Goal: Task Accomplishment & Management: Manage account settings

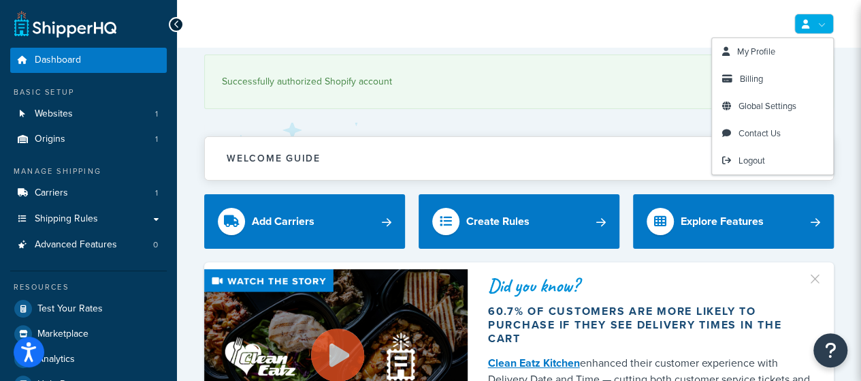
click at [813, 20] on link at bounding box center [813, 24] width 39 height 20
click at [768, 81] on link "Billing" at bounding box center [772, 78] width 121 height 27
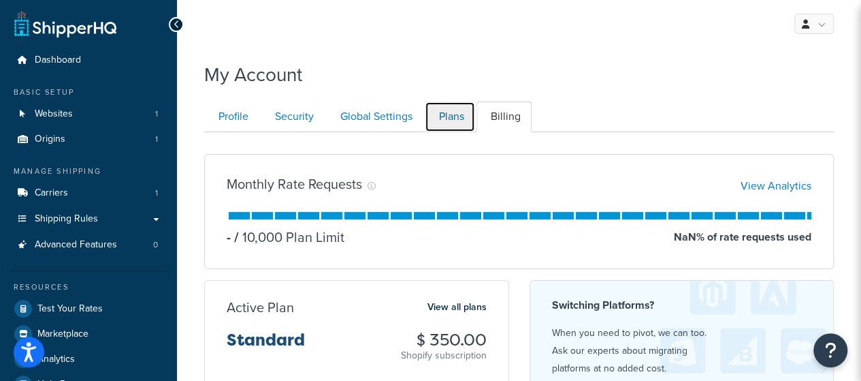
click at [459, 123] on link "Plans" at bounding box center [450, 116] width 50 height 31
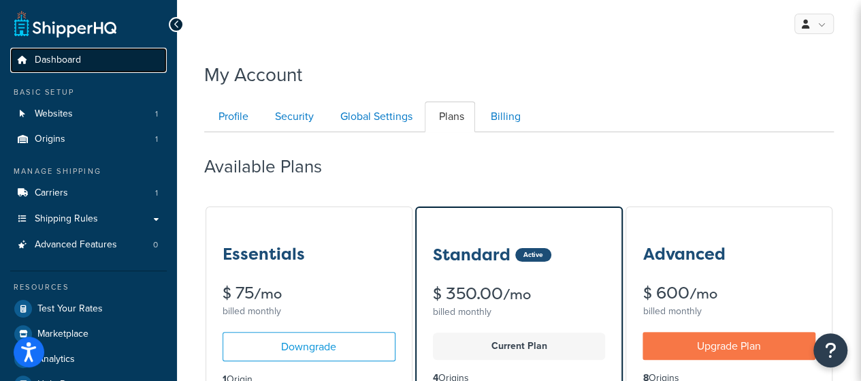
click at [71, 54] on span "Dashboard" at bounding box center [58, 60] width 46 height 12
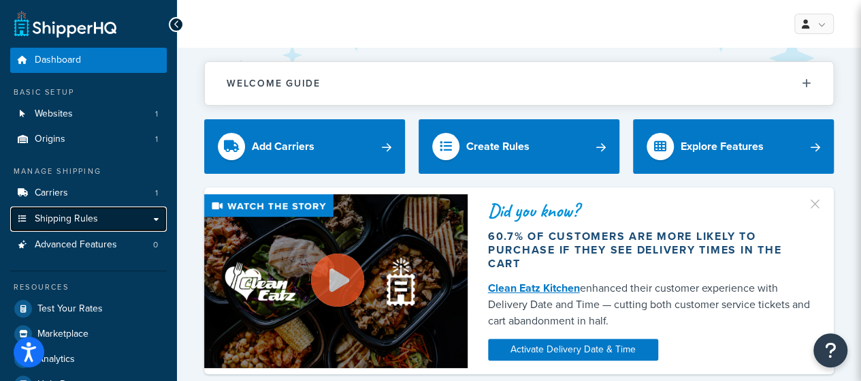
click at [81, 221] on span "Shipping Rules" at bounding box center [66, 219] width 63 height 12
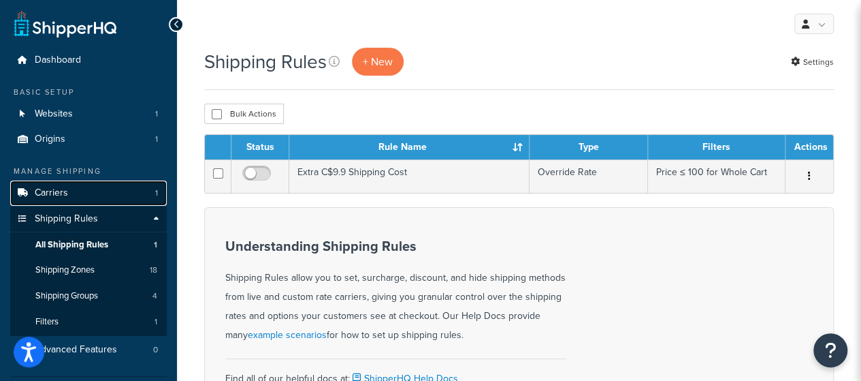
click at [67, 190] on span "Carriers" at bounding box center [51, 193] width 33 height 12
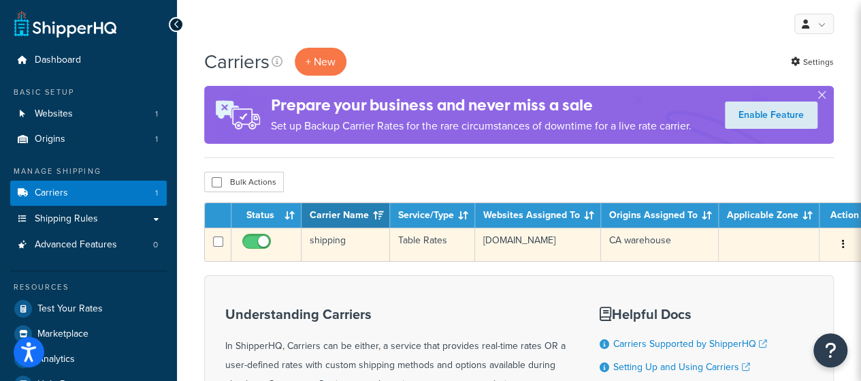
click at [842, 246] on icon "button" at bounding box center [843, 244] width 3 height 10
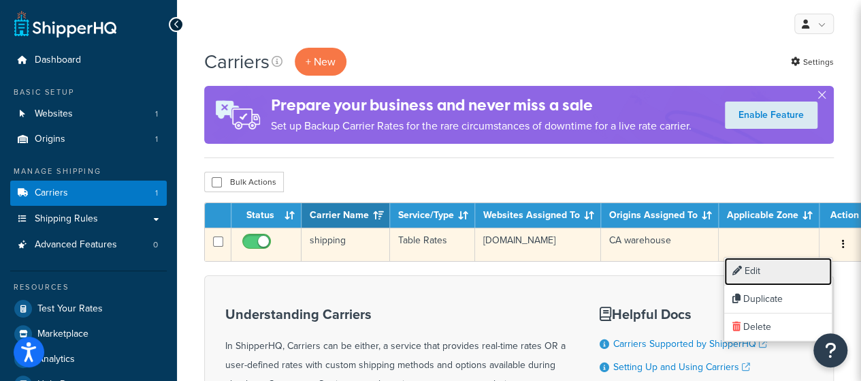
click at [794, 265] on link "Edit" at bounding box center [778, 271] width 108 height 28
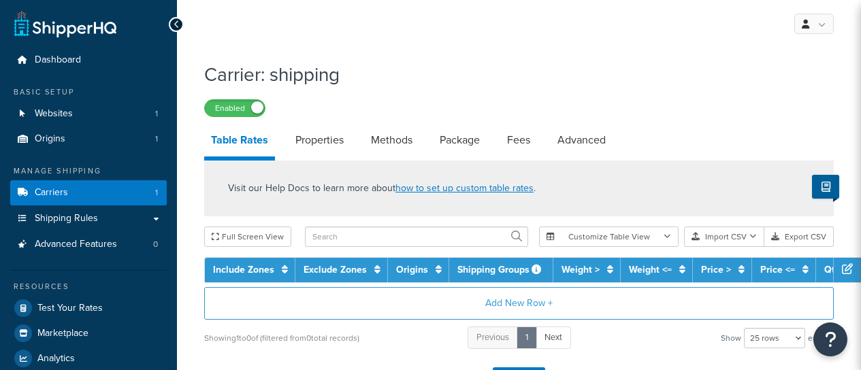
select select "25"
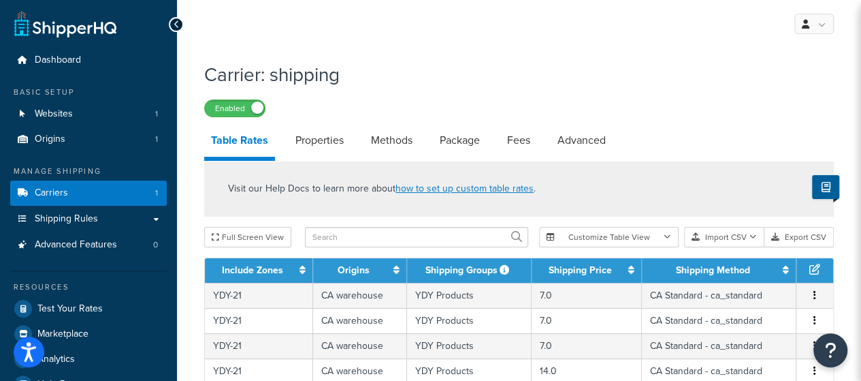
scroll to position [68, 0]
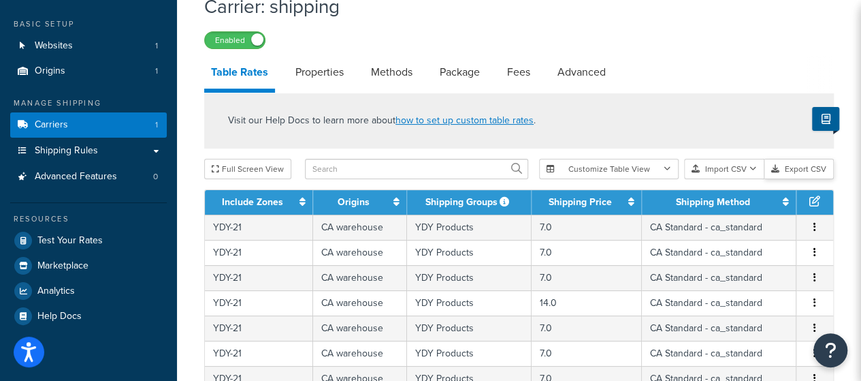
click at [807, 169] on button "Export CSV" at bounding box center [798, 169] width 69 height 20
click at [87, 150] on span "Shipping Rules" at bounding box center [66, 151] width 63 height 12
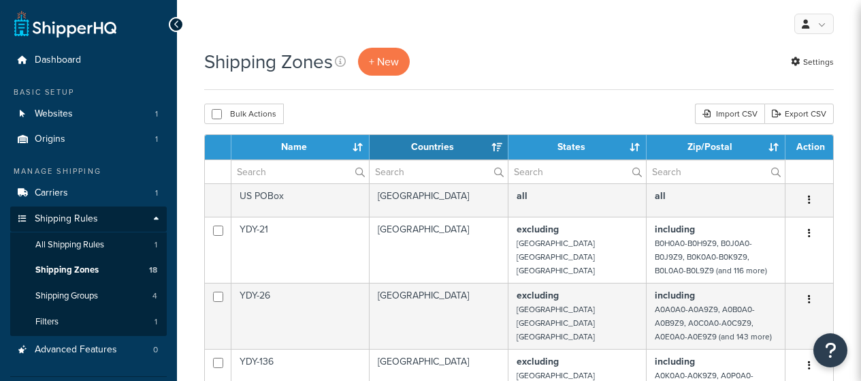
select select "15"
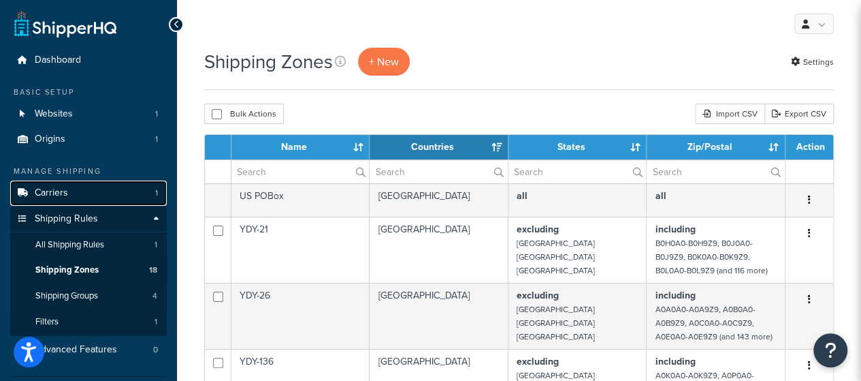
click at [86, 193] on link "Carriers 1" at bounding box center [88, 192] width 157 height 25
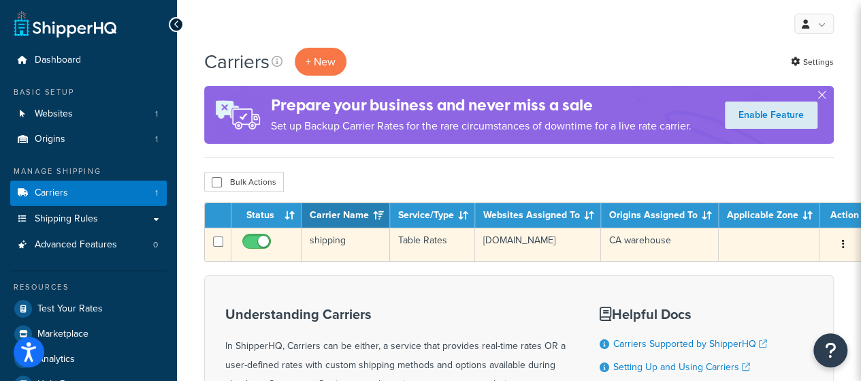
click at [836, 244] on button "button" at bounding box center [843, 244] width 19 height 22
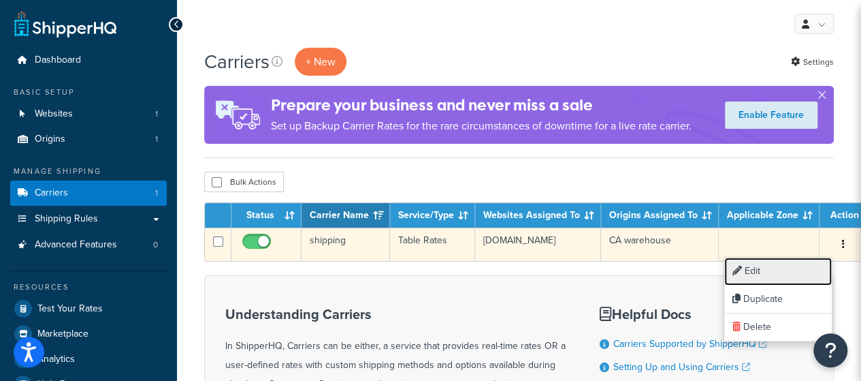
click at [792, 268] on link "Edit" at bounding box center [778, 271] width 108 height 28
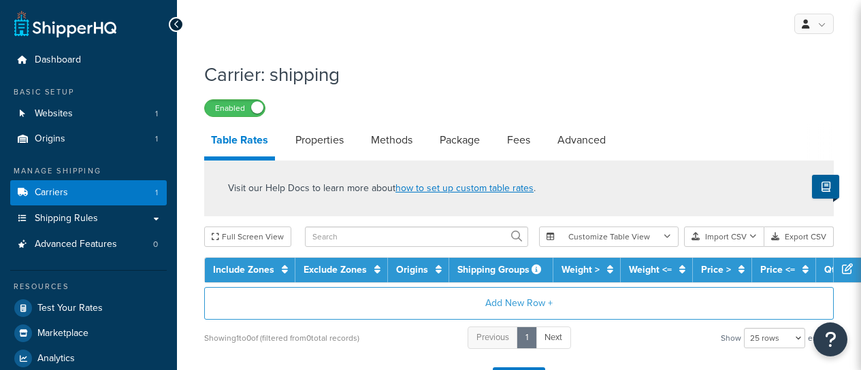
select select "25"
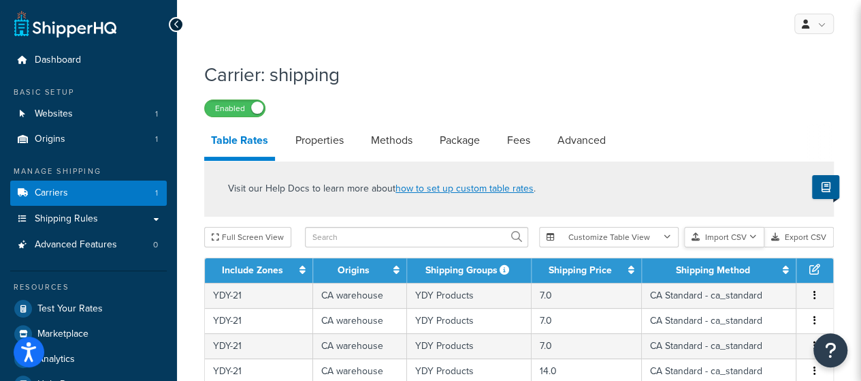
click at [739, 238] on button "Import CSV" at bounding box center [724, 237] width 80 height 20
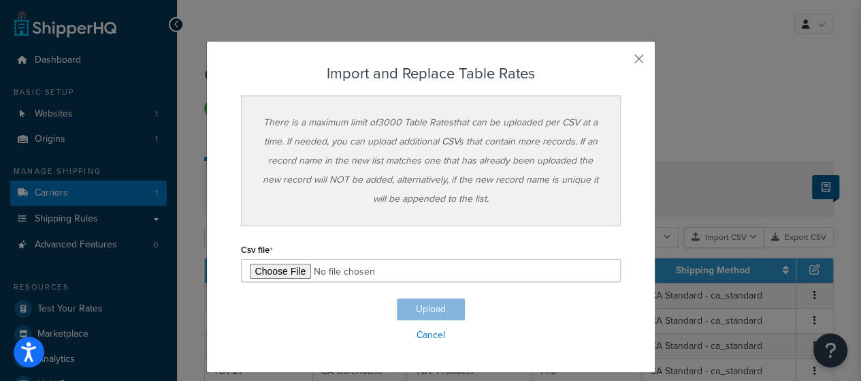
click at [739, 247] on div "Customize Table View Show all columns Show selected columns Import CSV Import a…" at bounding box center [686, 237] width 295 height 20
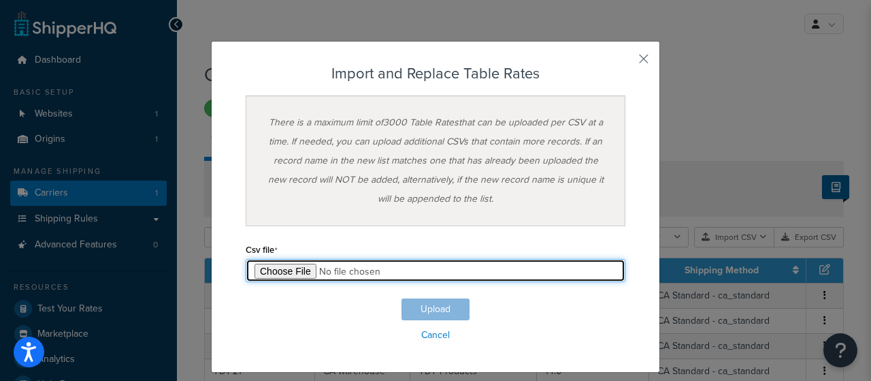
click at [285, 273] on input "file" at bounding box center [436, 270] width 380 height 23
click at [270, 263] on input "file" at bounding box center [436, 270] width 380 height 23
type input "C:\fakepath\Table Rate Export-2025-09-09 0902.csv"
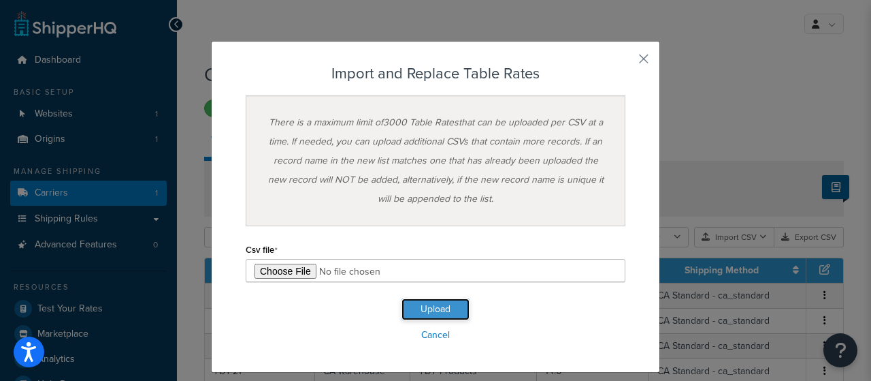
click at [436, 308] on button "Upload" at bounding box center [436, 309] width 68 height 22
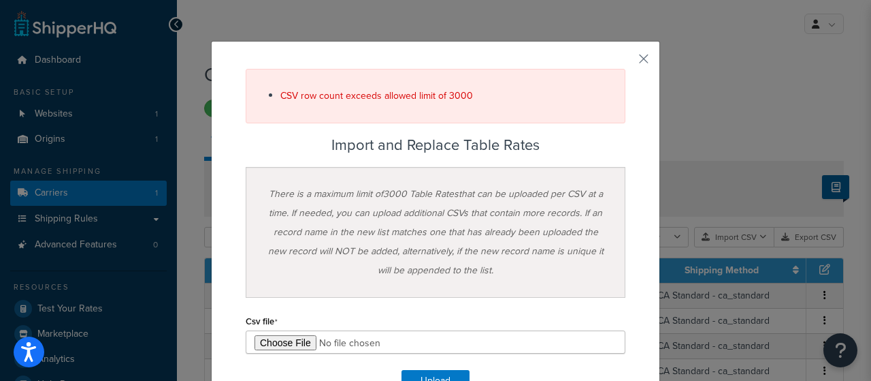
click at [632, 58] on div "CSV row count exceeds allowed limit of 3000 Import and Replace Table Rates Ther…" at bounding box center [435, 242] width 449 height 403
click at [626, 62] on button "button" at bounding box center [623, 63] width 3 height 3
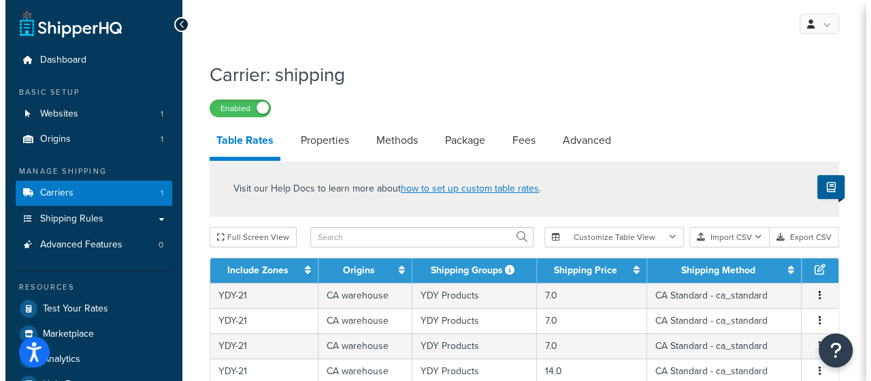
scroll to position [68, 0]
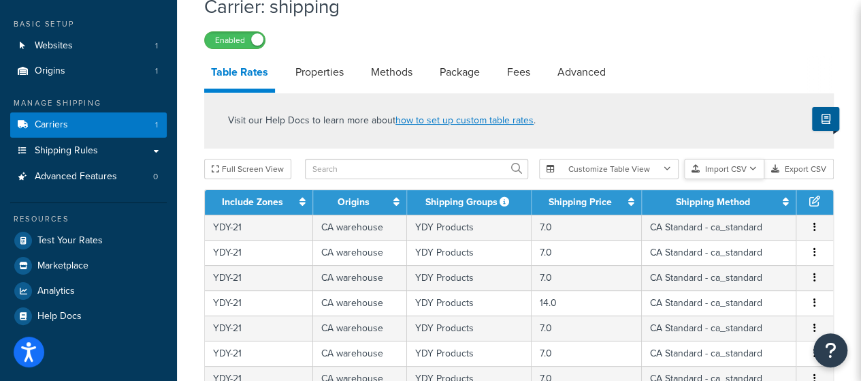
click at [736, 166] on button "Import CSV" at bounding box center [724, 169] width 80 height 20
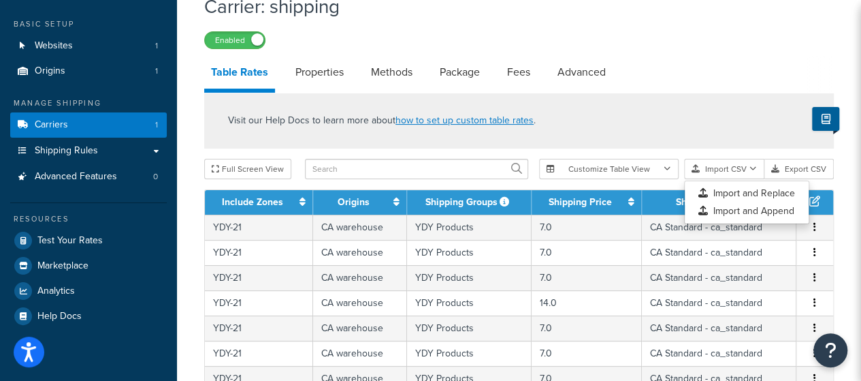
click at [732, 142] on div "Visit our Help Docs to learn more about how to set up custom table rates ." at bounding box center [519, 121] width 630 height 56
click at [677, 165] on button "Customize Table View" at bounding box center [609, 169] width 140 height 20
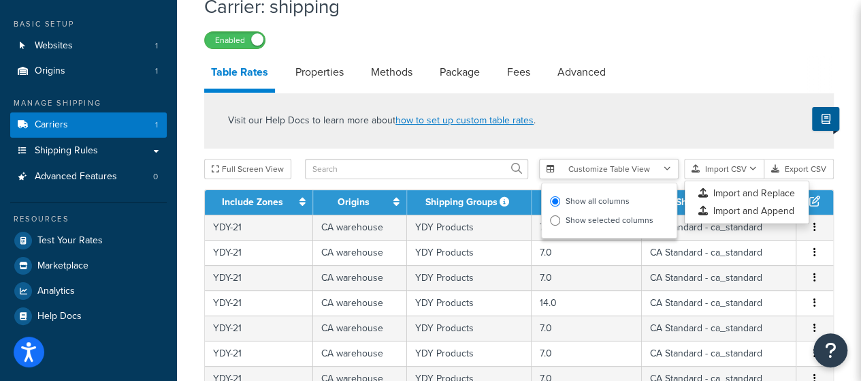
click at [677, 165] on button "Customize Table View" at bounding box center [609, 169] width 140 height 20
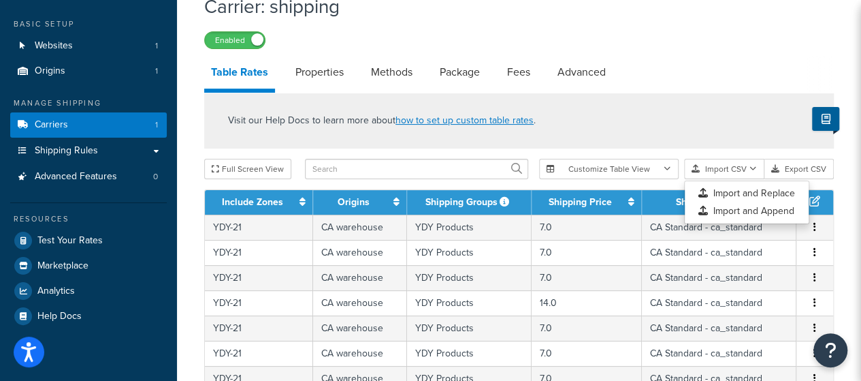
click at [685, 121] on div "Visit our Help Docs to learn more about how to set up custom table rates ." at bounding box center [519, 121] width 630 height 56
click at [760, 167] on button "Import CSV" at bounding box center [724, 169] width 80 height 20
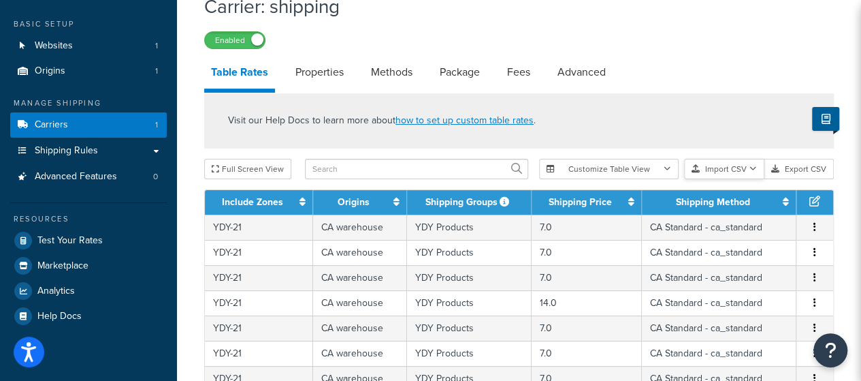
click at [750, 169] on icon "button" at bounding box center [752, 169] width 7 height 8
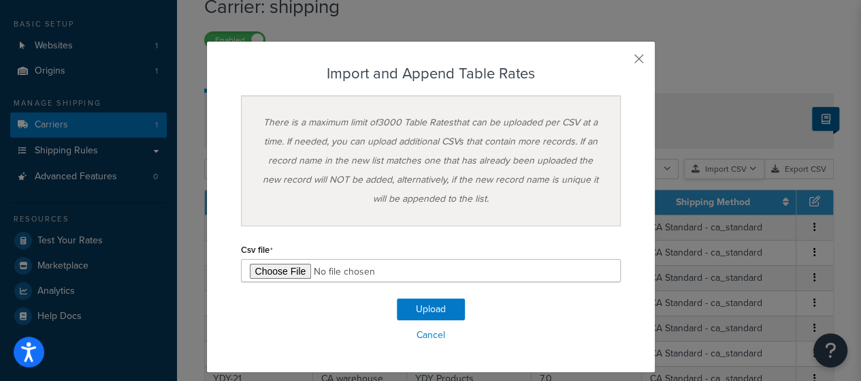
click at [752, 179] on div "Customize Table View Show all columns Show selected columns Import CSV Import a…" at bounding box center [686, 169] width 295 height 20
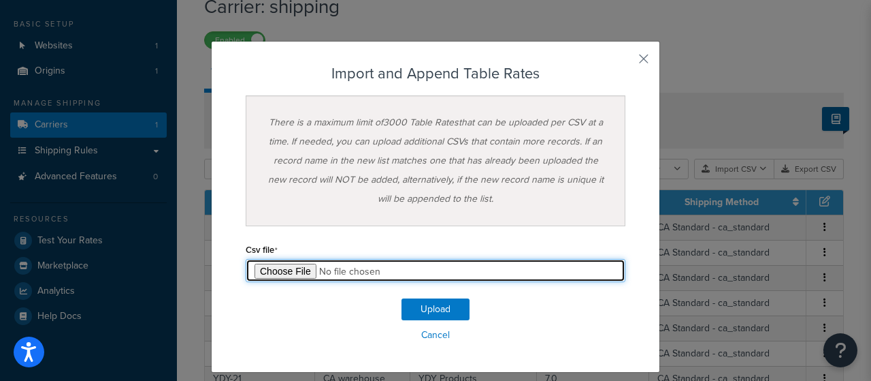
click at [265, 270] on input "file" at bounding box center [436, 270] width 380 height 23
click at [274, 261] on input "file" at bounding box center [436, 270] width 380 height 23
type input "C:\fakepath\Table Rate Export-2025-09-09 09021.csv"
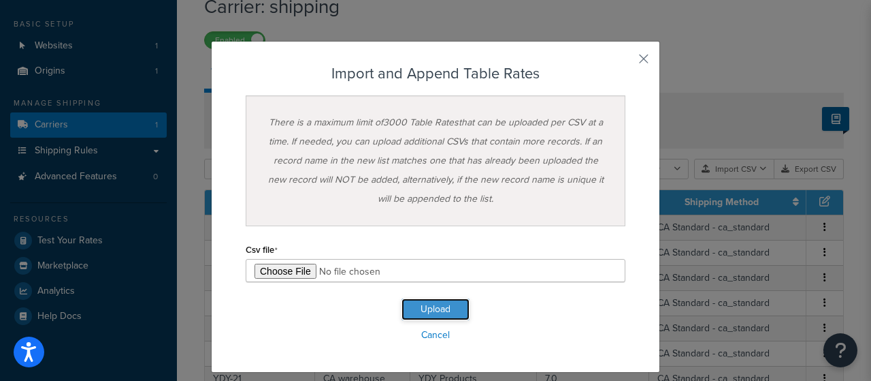
click at [422, 308] on button "Upload" at bounding box center [436, 309] width 68 height 22
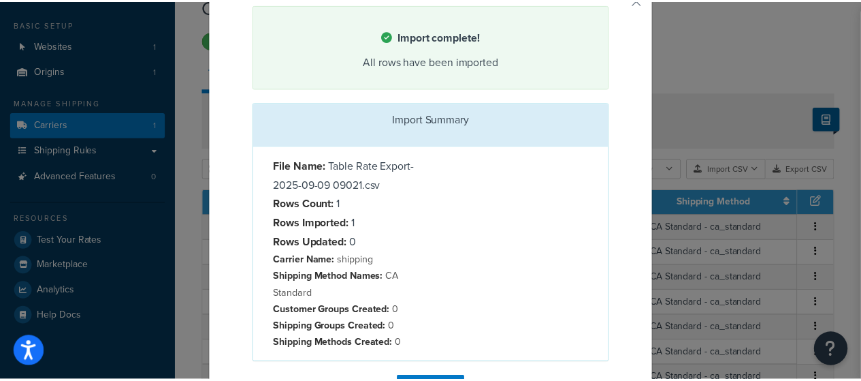
scroll to position [0, 0]
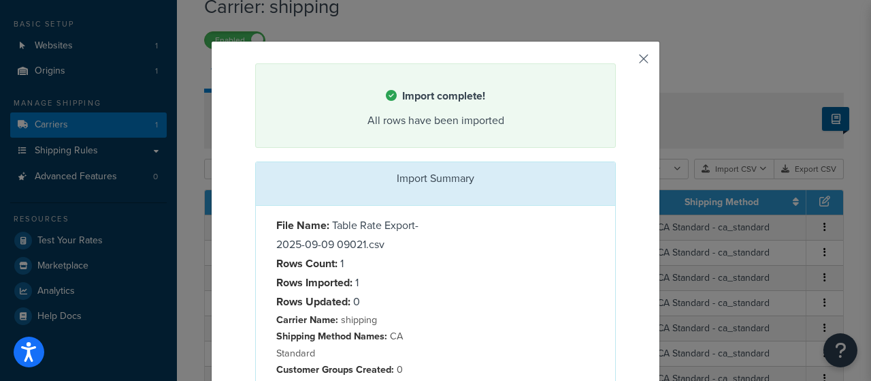
click at [616, 63] on button "button" at bounding box center [614, 64] width 3 height 3
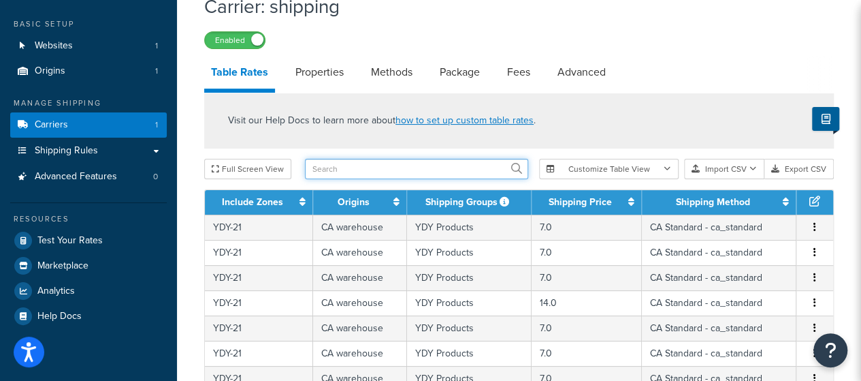
click at [398, 172] on input "text" at bounding box center [416, 169] width 223 height 20
type input "100"
click at [502, 172] on icon at bounding box center [501, 168] width 11 height 11
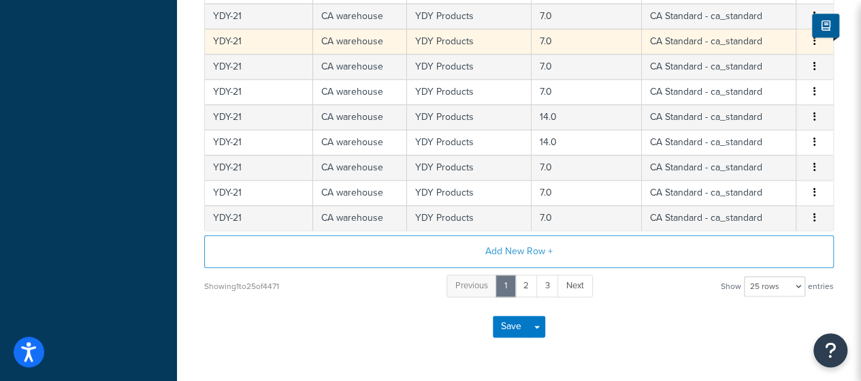
scroll to position [718, 0]
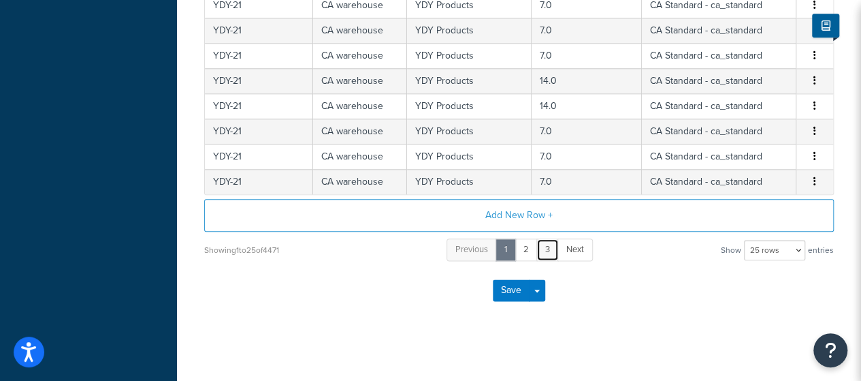
click at [551, 244] on link "3" at bounding box center [547, 249] width 22 height 22
click at [764, 247] on select "10 rows 15 rows 25 rows 50 rows 100 rows 1000 rows" at bounding box center [774, 250] width 61 height 20
select select "1000"
click at [745, 240] on select "10 rows 15 rows 25 rows 50 rows 100 rows 1000 rows" at bounding box center [774, 250] width 61 height 20
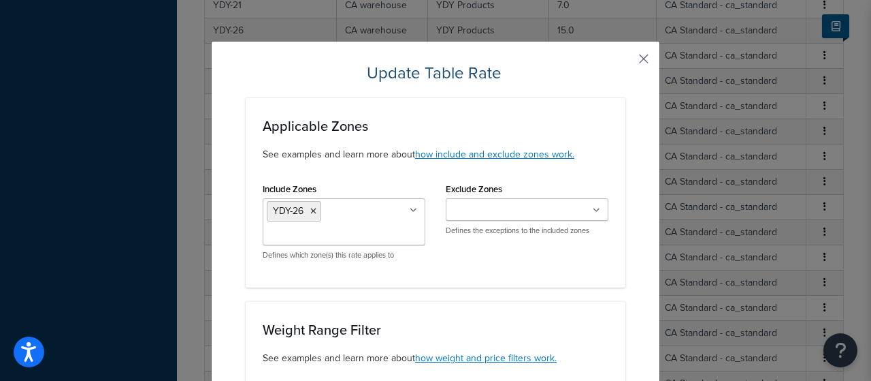
click at [626, 62] on button "button" at bounding box center [623, 63] width 3 height 3
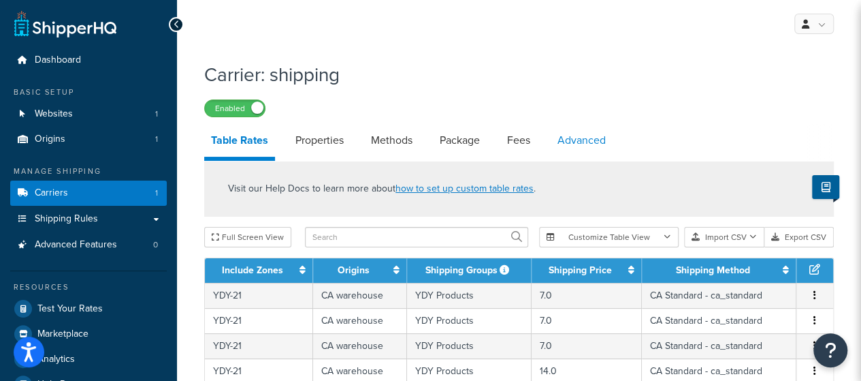
scroll to position [68, 0]
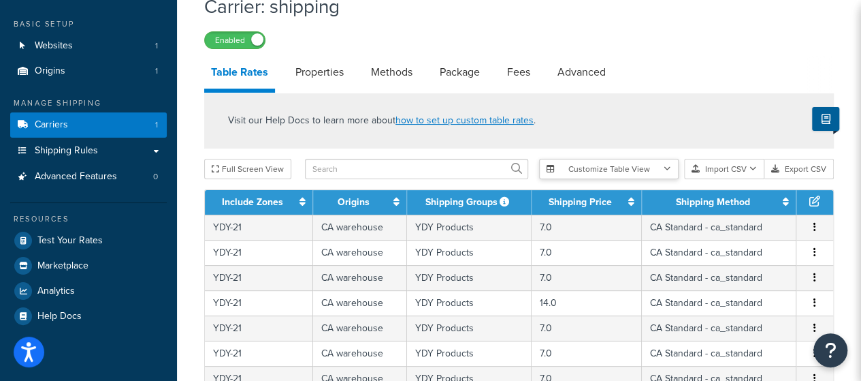
click at [587, 165] on button "Customize Table View" at bounding box center [609, 169] width 140 height 20
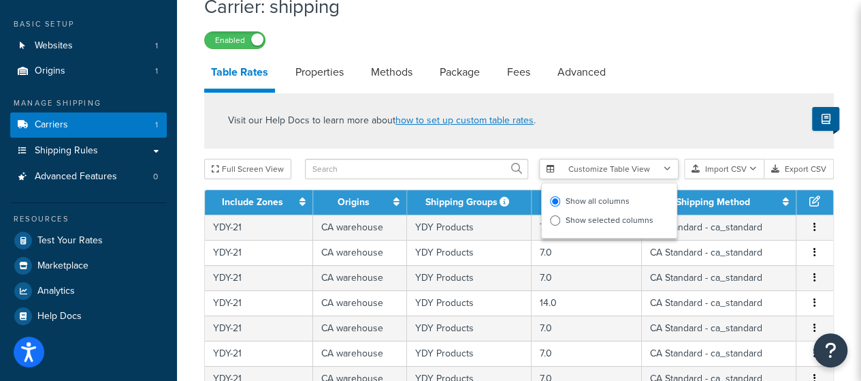
click at [587, 165] on button "Customize Table View" at bounding box center [609, 169] width 140 height 20
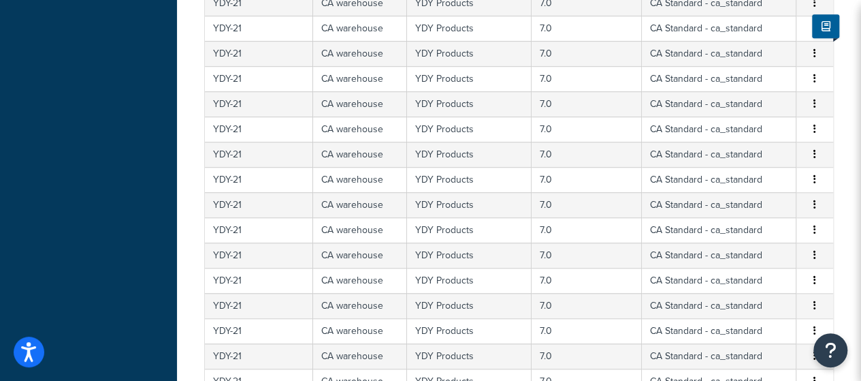
scroll to position [718, 0]
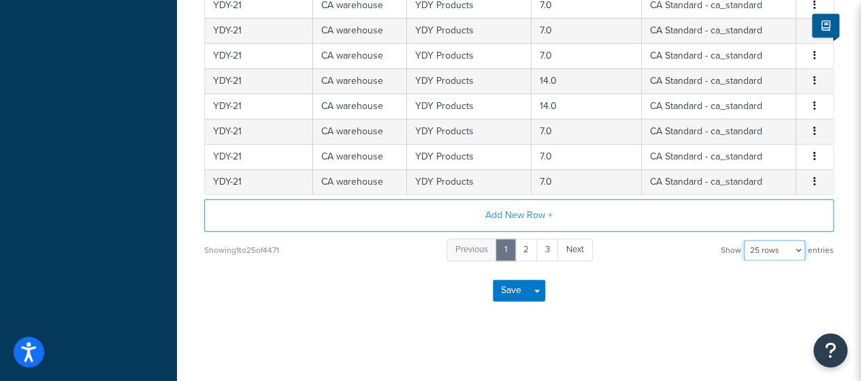
click at [783, 244] on select "10 rows 15 rows 25 rows 50 rows 100 rows 1000 rows" at bounding box center [774, 250] width 61 height 20
select select "1000"
click at [745, 240] on select "10 rows 15 rows 25 rows 50 rows 100 rows 1000 rows" at bounding box center [774, 250] width 61 height 20
click at [775, 247] on select "10 rows 15 rows 25 rows 50 rows 100 rows 1000 rows" at bounding box center [774, 250] width 61 height 20
select select "1000"
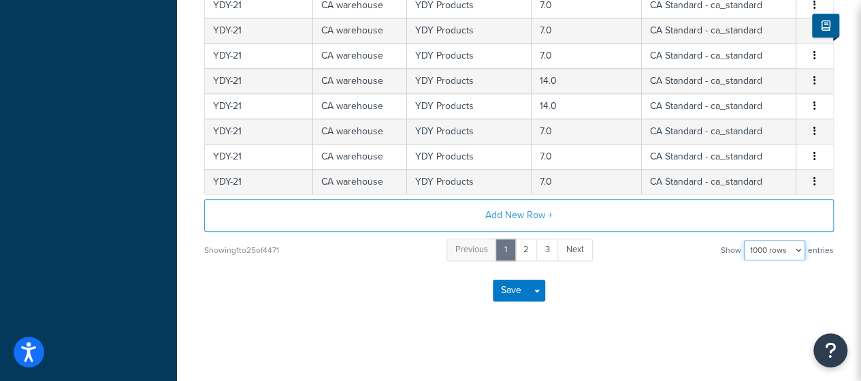
click at [745, 240] on select "10 rows 15 rows 25 rows 50 rows 100 rows 1000 rows" at bounding box center [774, 250] width 61 height 20
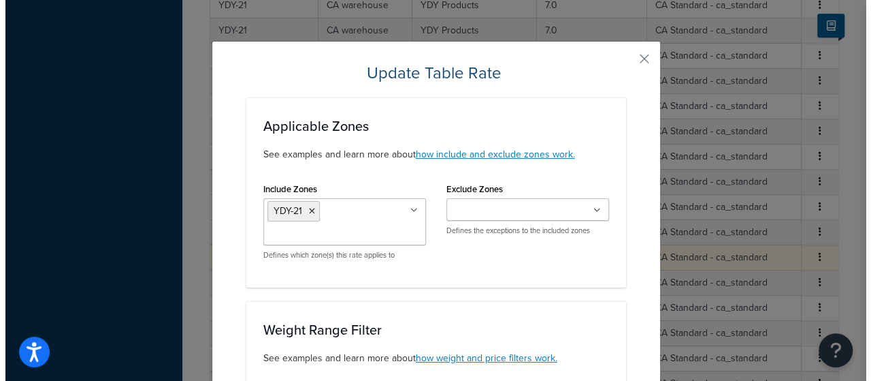
scroll to position [933, 0]
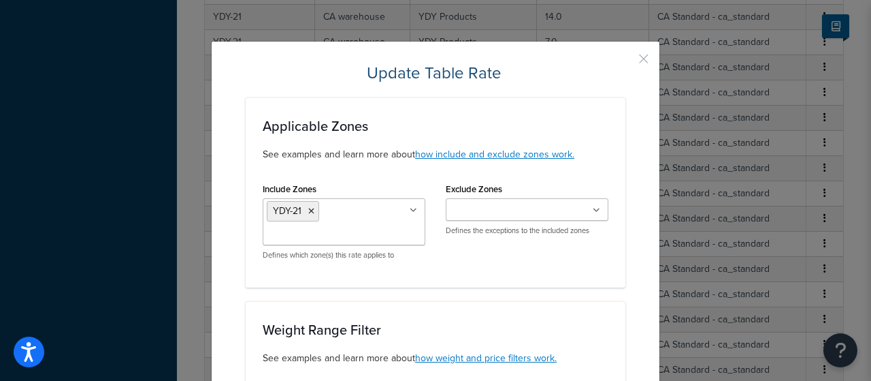
click at [626, 62] on button "button" at bounding box center [623, 63] width 3 height 3
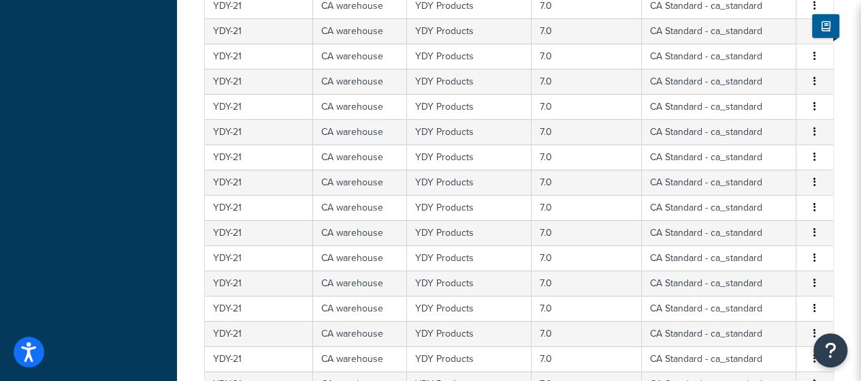
scroll to position [24441, 0]
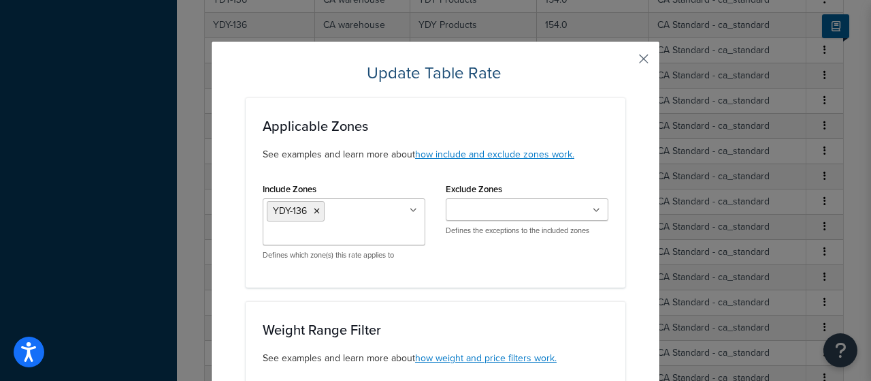
click at [626, 62] on button "button" at bounding box center [623, 63] width 3 height 3
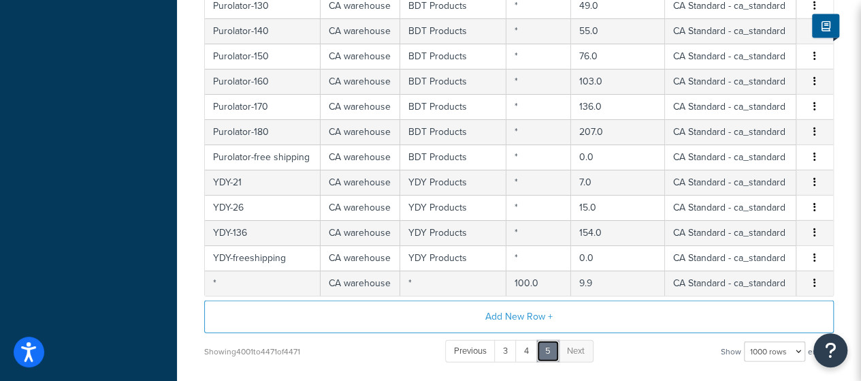
scroll to position [0, 0]
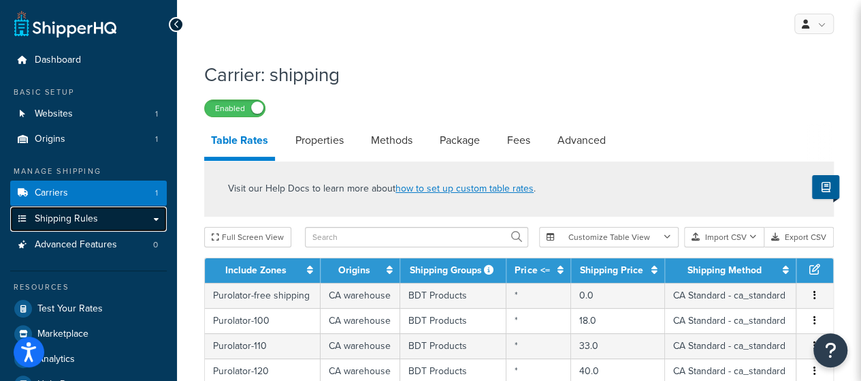
click at [101, 220] on link "Shipping Rules" at bounding box center [88, 218] width 157 height 25
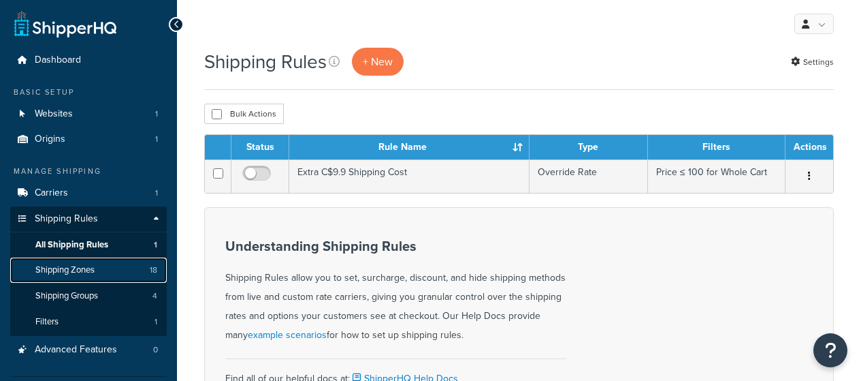
click at [83, 271] on span "Shipping Zones" at bounding box center [64, 270] width 59 height 12
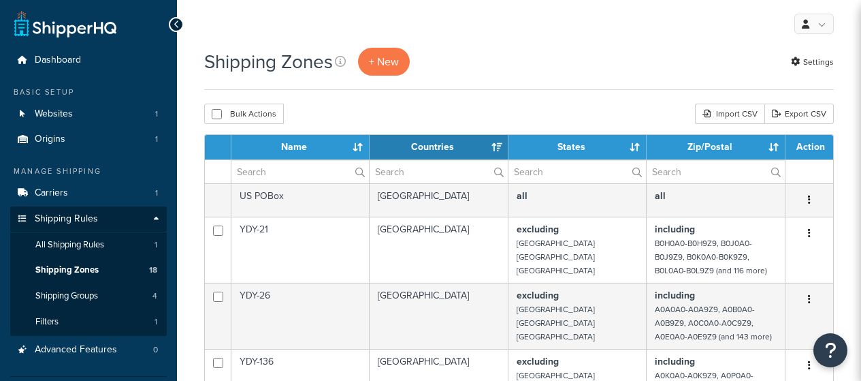
select select "15"
click at [809, 116] on link "Export CSV" at bounding box center [798, 113] width 69 height 20
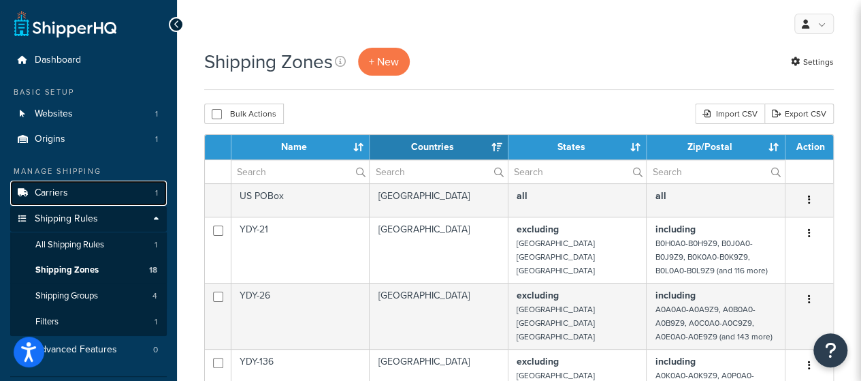
click at [84, 193] on link "Carriers 1" at bounding box center [88, 192] width 157 height 25
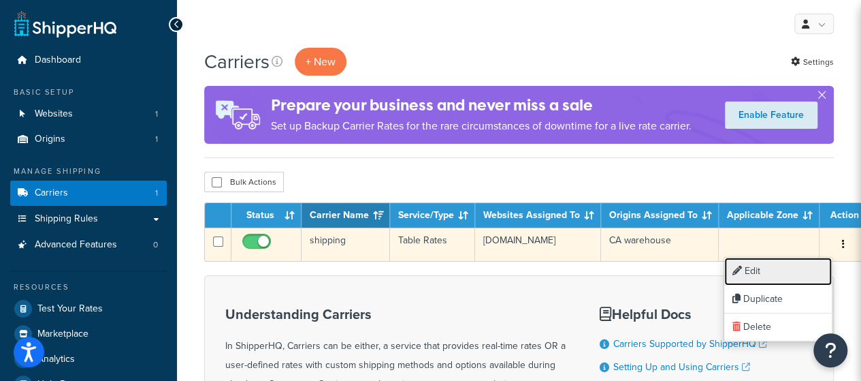
click at [802, 265] on link "Edit" at bounding box center [778, 271] width 108 height 28
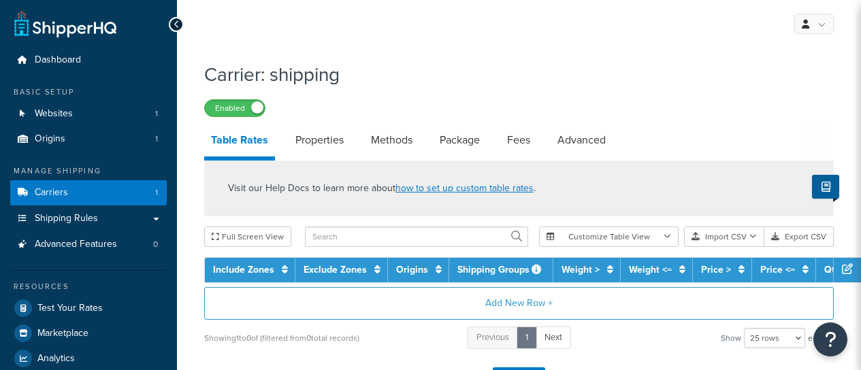
select select "25"
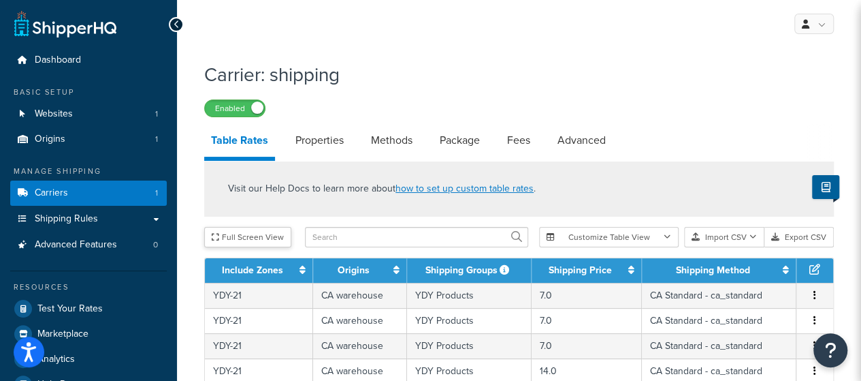
click at [267, 242] on button "Full Screen View" at bounding box center [247, 237] width 87 height 20
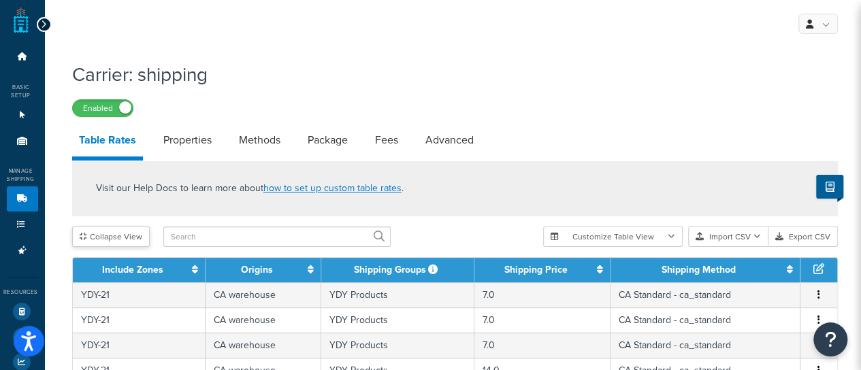
click at [129, 237] on button "Collapse View" at bounding box center [111, 237] width 78 height 20
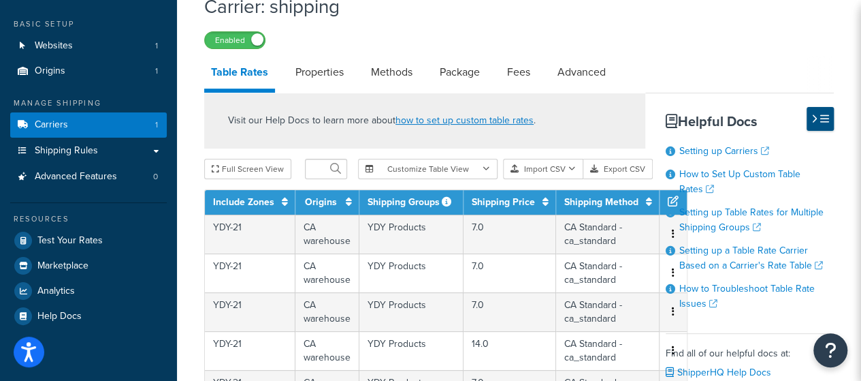
click at [815, 119] on icon at bounding box center [814, 119] width 6 height 10
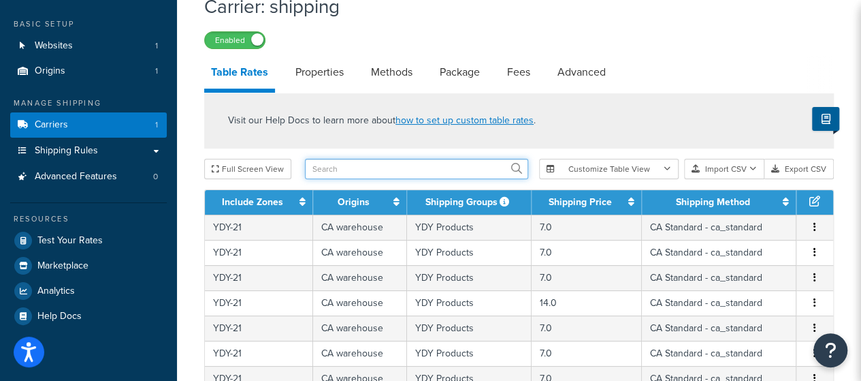
click at [427, 169] on input "text" at bounding box center [416, 169] width 223 height 20
type input "RBM500"
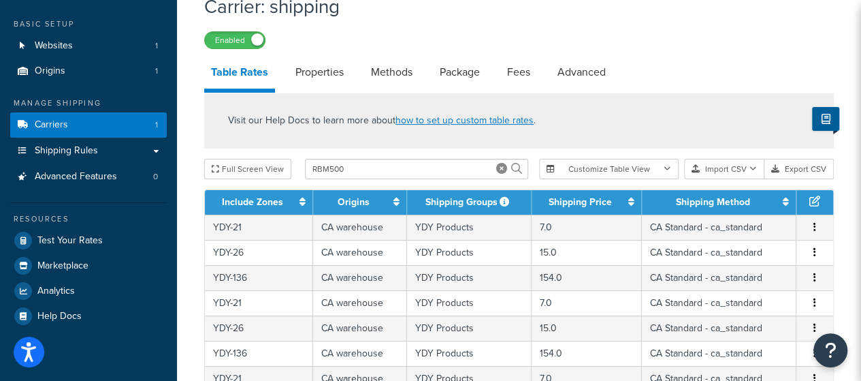
click at [521, 173] on icon at bounding box center [516, 168] width 11 height 11
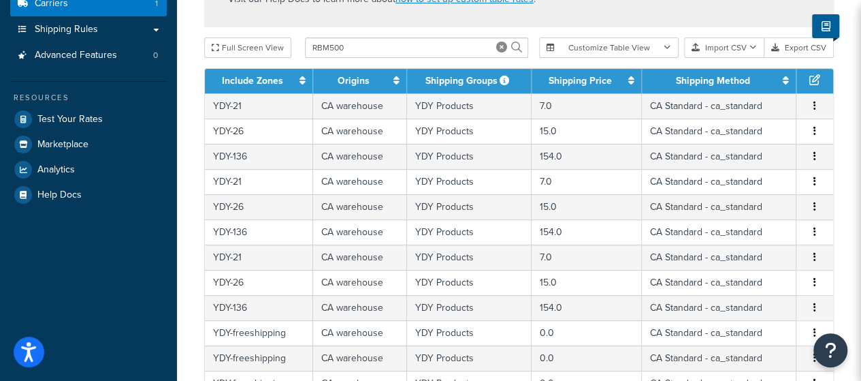
scroll to position [121, 0]
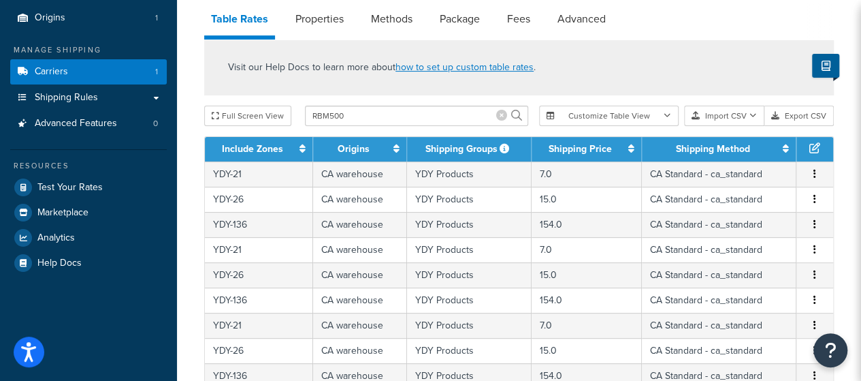
click at [502, 120] on icon at bounding box center [501, 115] width 11 height 11
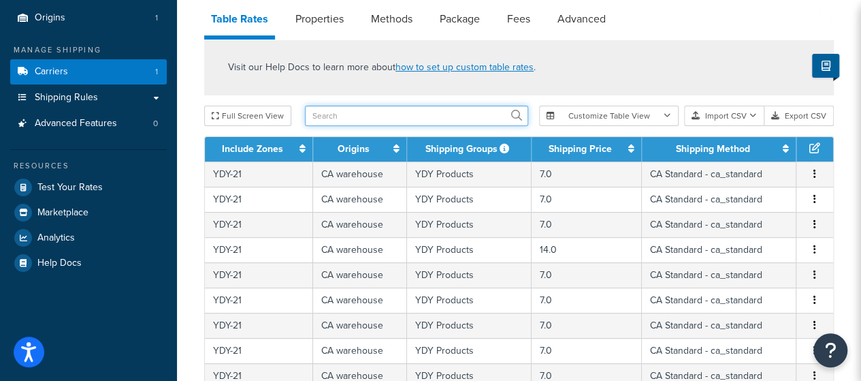
click at [494, 118] on input "text" at bounding box center [416, 116] width 223 height 20
type input "9.9"
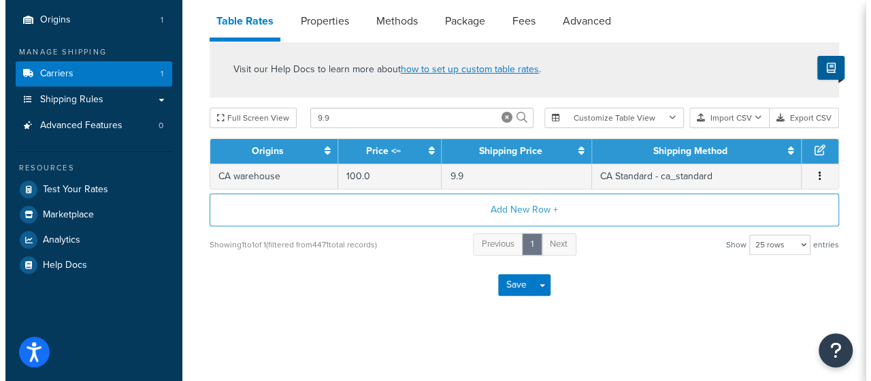
scroll to position [119, 0]
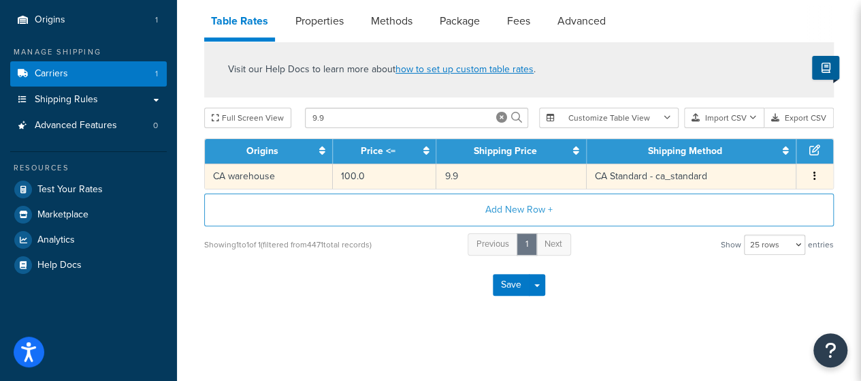
click at [815, 177] on icon "button" at bounding box center [814, 176] width 3 height 10
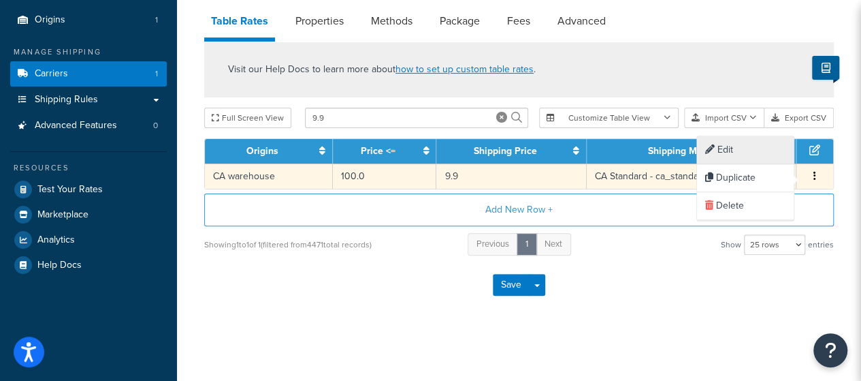
click at [742, 155] on div "Edit" at bounding box center [745, 150] width 97 height 28
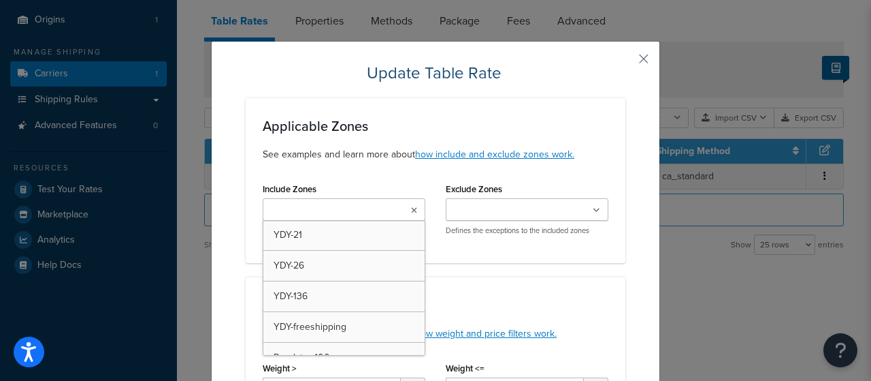
click at [400, 214] on ul at bounding box center [344, 209] width 163 height 22
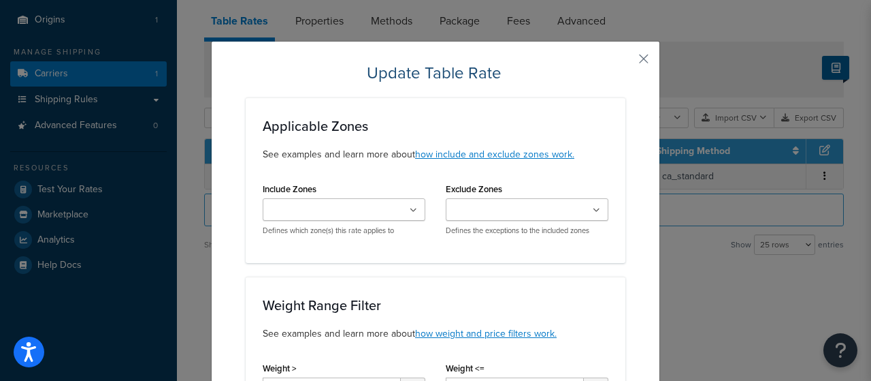
click at [436, 242] on div "Exclude Zones YDY-21 YDY-26 YDY-136 YDY-freeshipping Purolator-100 Purolator-11…" at bounding box center [527, 212] width 183 height 67
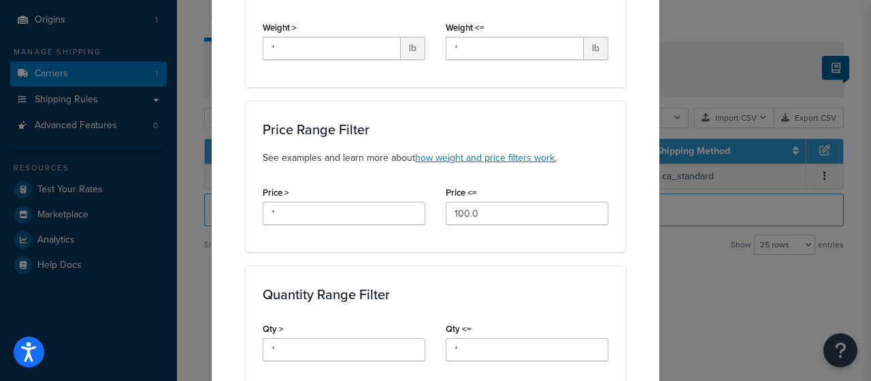
scroll to position [68, 0]
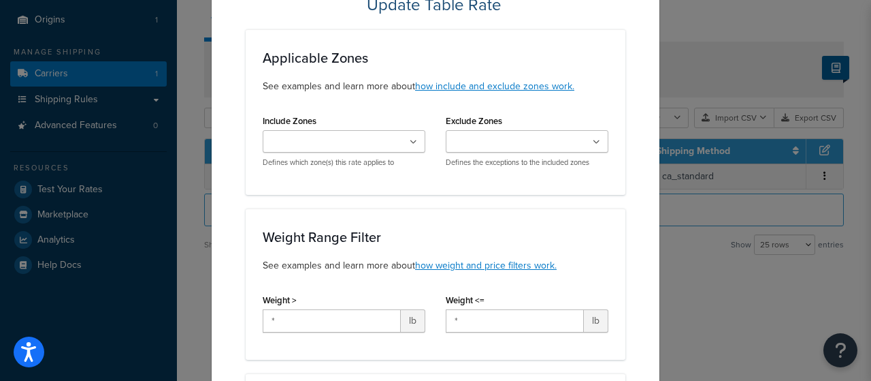
click at [403, 140] on ul at bounding box center [344, 141] width 163 height 22
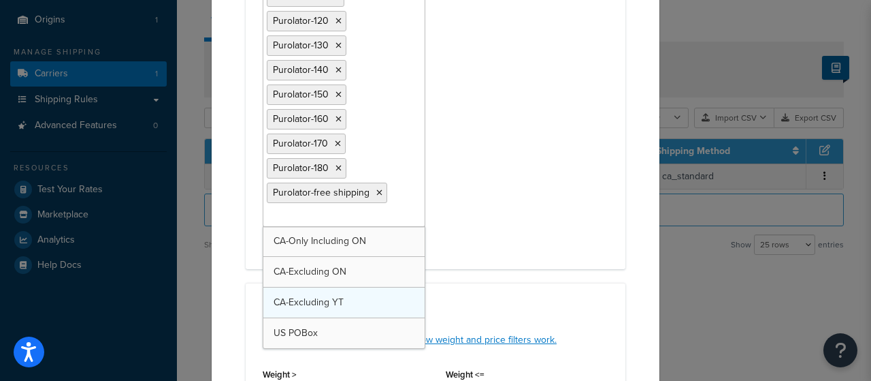
scroll to position [340, 0]
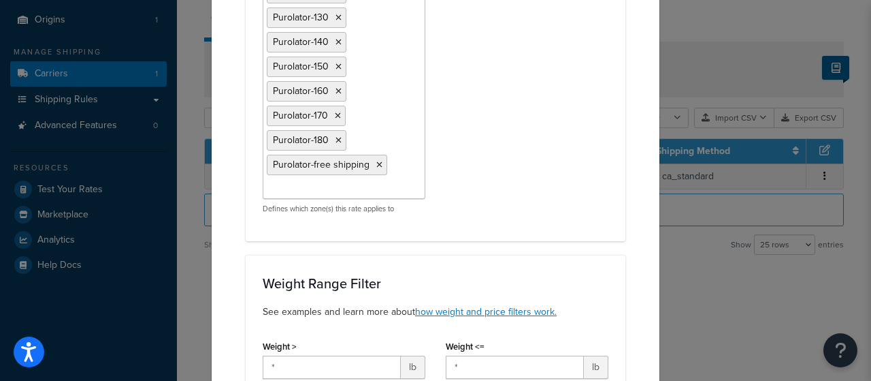
click at [468, 166] on div "Include Zones YDY-21 YDY-26 YDY-136 YDY-freeshipping Purolator-100 Purolator-11…" at bounding box center [436, 31] width 366 height 385
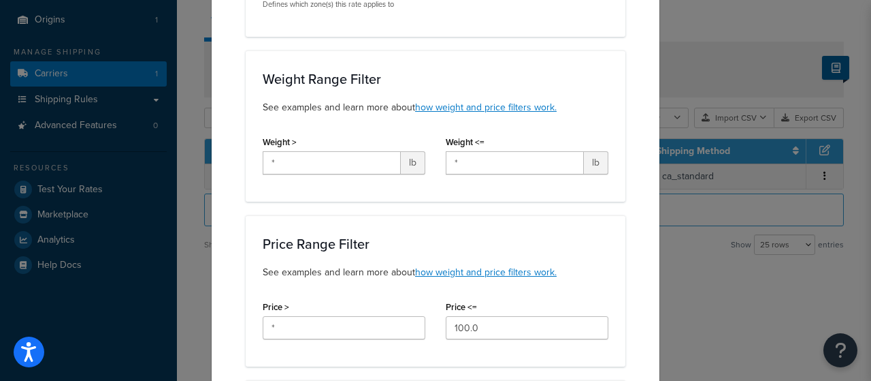
scroll to position [681, 0]
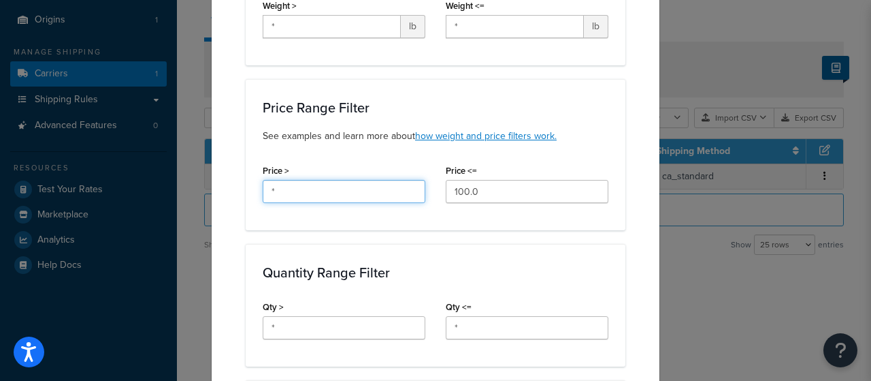
click at [410, 180] on input "*" at bounding box center [344, 191] width 163 height 23
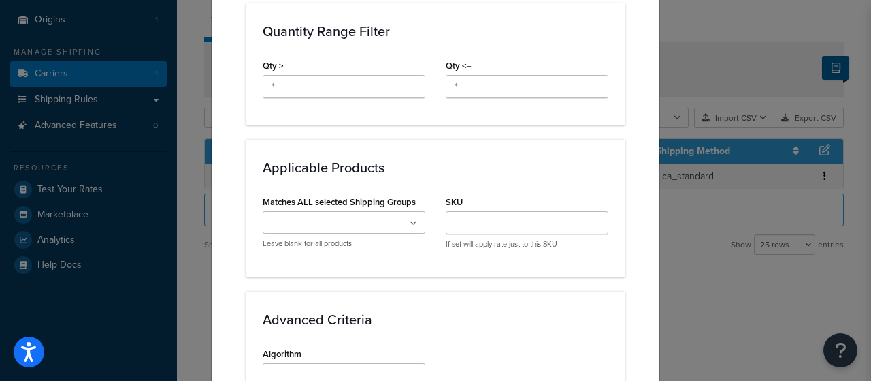
scroll to position [953, 0]
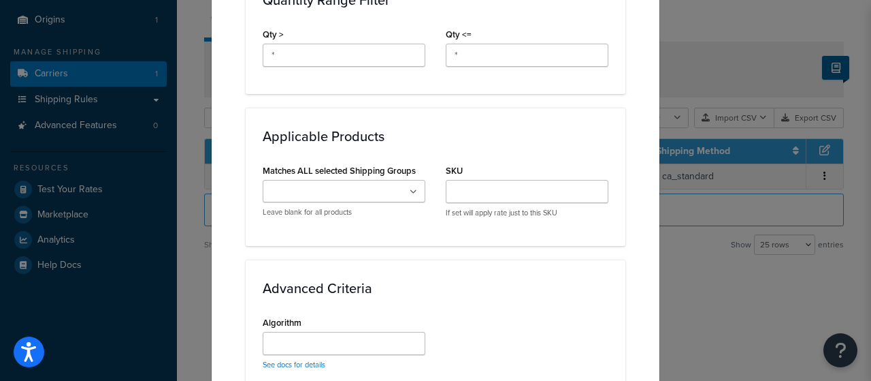
click at [395, 182] on ul at bounding box center [344, 191] width 163 height 22
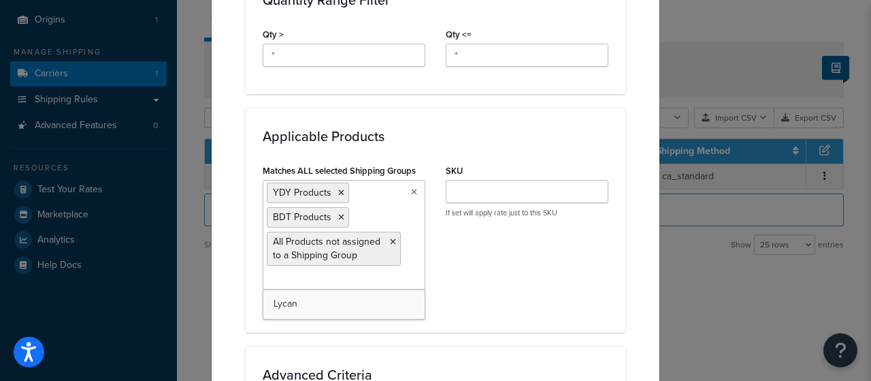
click at [443, 232] on div "Matches ALL selected Shipping Groups YDY Products BDT Products All Products not…" at bounding box center [436, 238] width 366 height 154
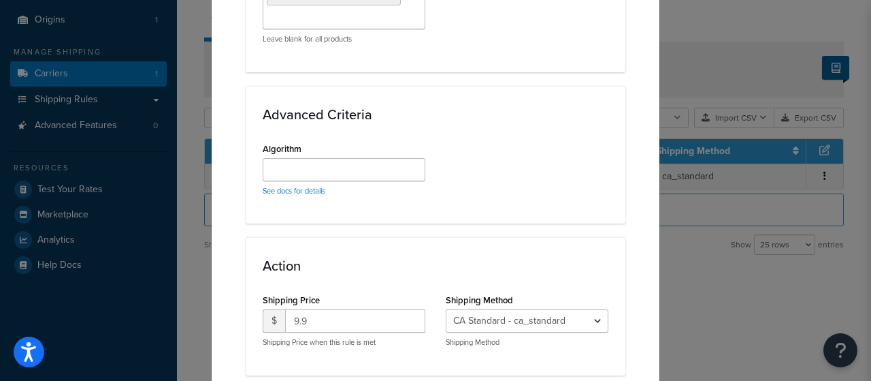
scroll to position [1225, 0]
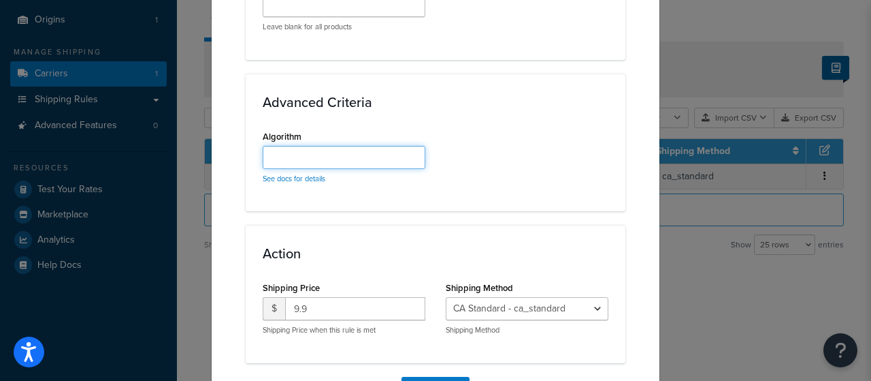
click at [410, 154] on input "Algorithm" at bounding box center [344, 157] width 163 height 23
click at [483, 165] on div "Algorithm See docs for details" at bounding box center [436, 160] width 366 height 67
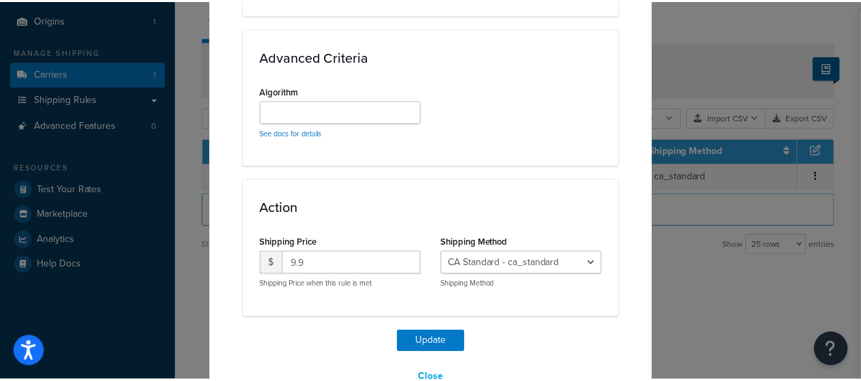
scroll to position [1296, 0]
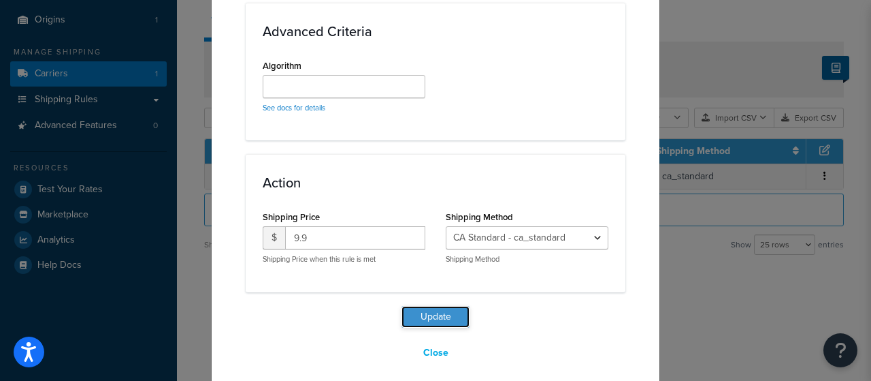
click at [440, 306] on button "Update" at bounding box center [436, 317] width 68 height 22
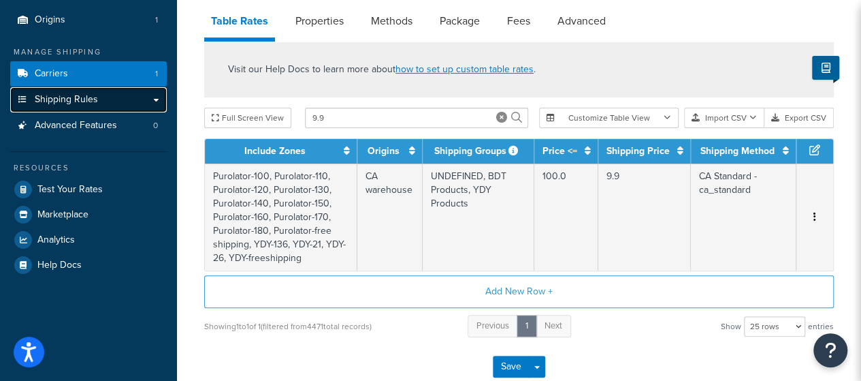
click at [48, 108] on link "Shipping Rules" at bounding box center [88, 99] width 157 height 25
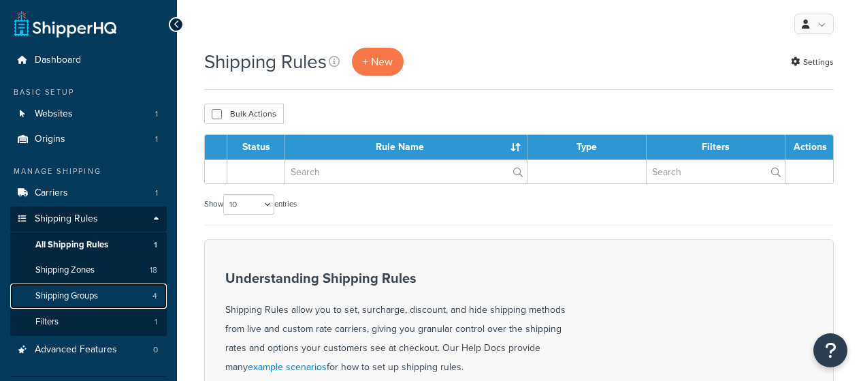
click at [72, 299] on span "Shipping Groups" at bounding box center [66, 296] width 63 height 12
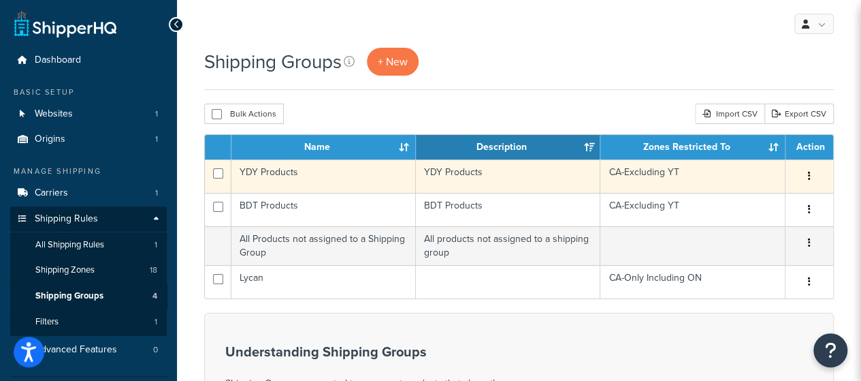
click at [810, 178] on button "button" at bounding box center [809, 176] width 19 height 22
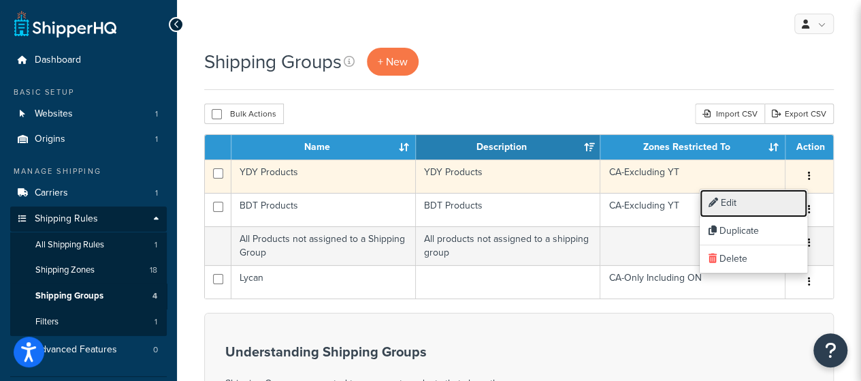
click at [771, 198] on link "Edit" at bounding box center [754, 203] width 108 height 28
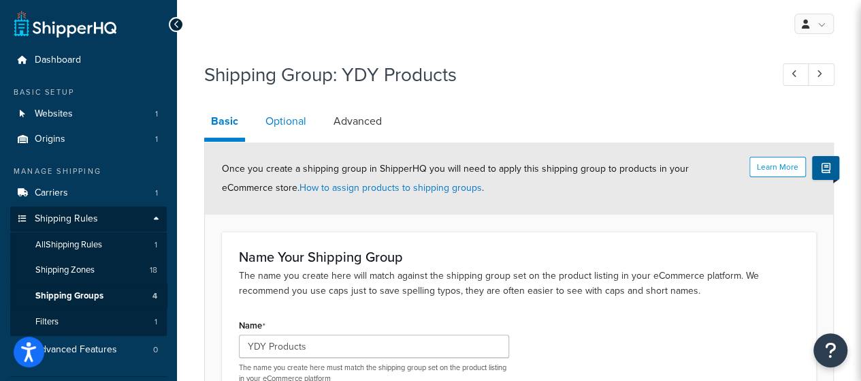
click at [279, 125] on link "Optional" at bounding box center [286, 121] width 54 height 33
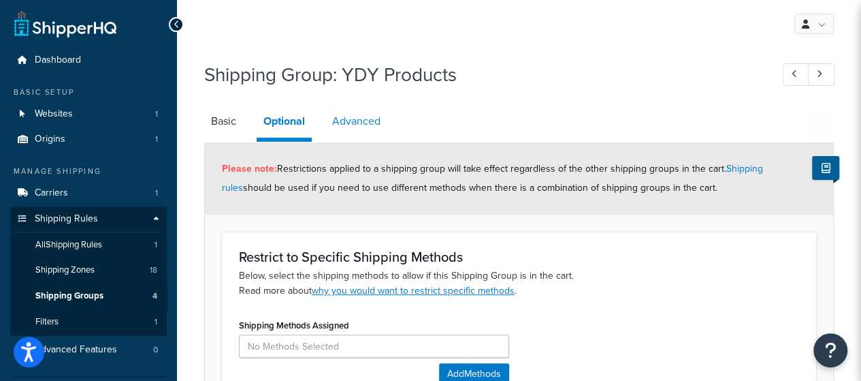
click at [377, 127] on link "Advanced" at bounding box center [356, 121] width 62 height 33
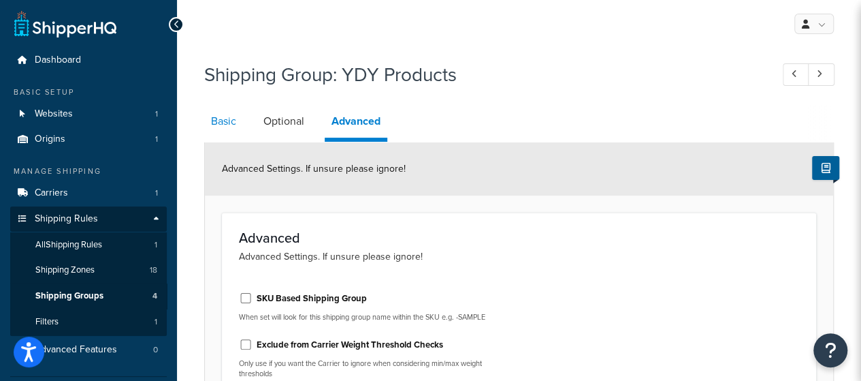
click at [219, 124] on link "Basic" at bounding box center [223, 121] width 39 height 33
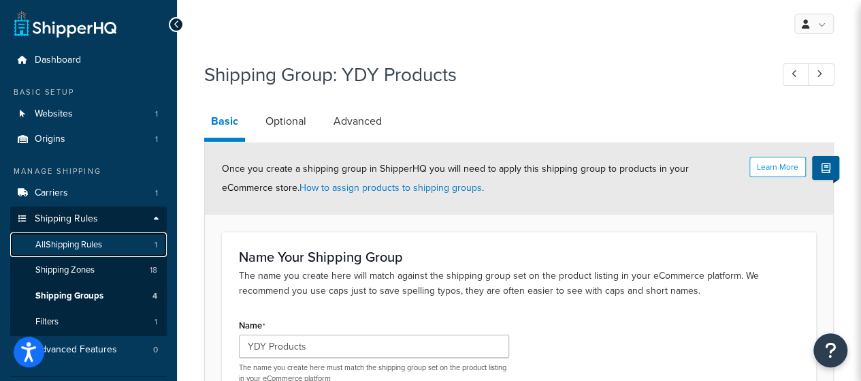
click at [101, 248] on span "All Shipping Rules" at bounding box center [68, 245] width 67 height 12
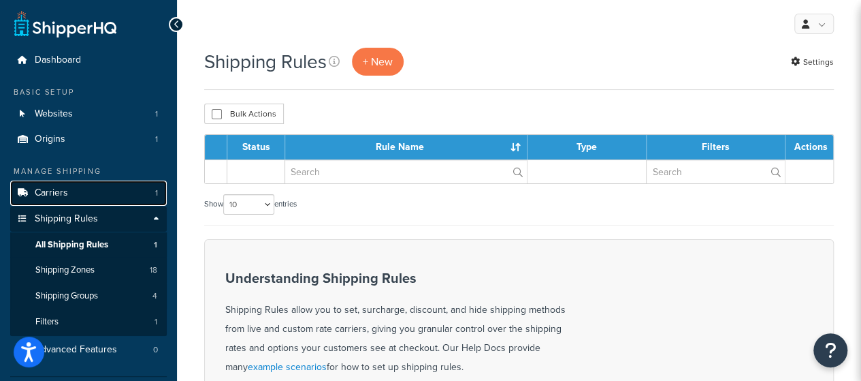
click at [84, 198] on link "Carriers 1" at bounding box center [88, 192] width 157 height 25
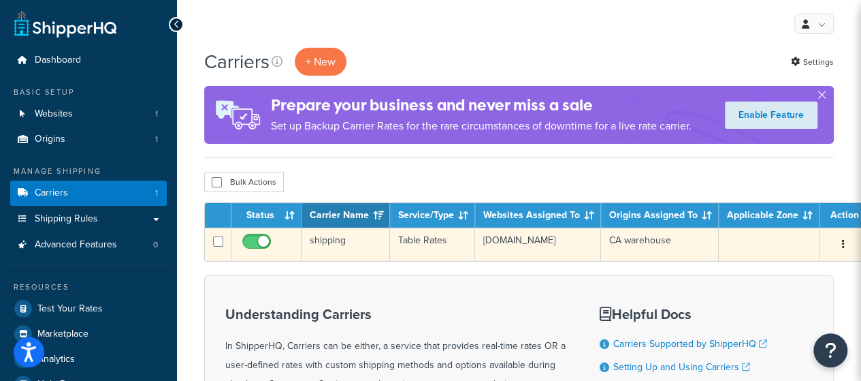
click at [839, 246] on button "button" at bounding box center [843, 244] width 19 height 22
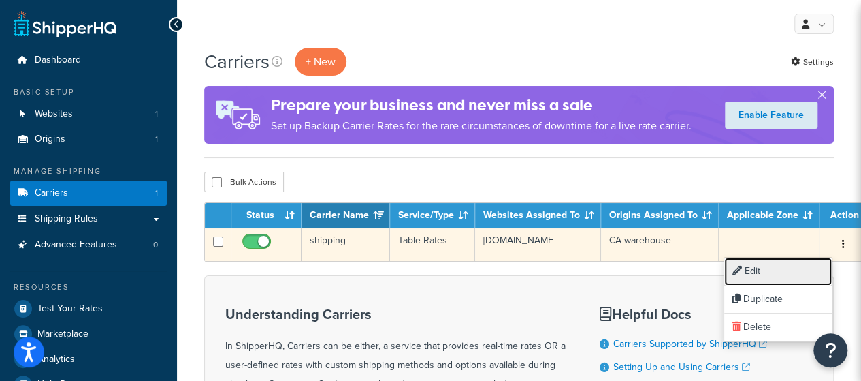
click at [801, 262] on link "Edit" at bounding box center [778, 271] width 108 height 28
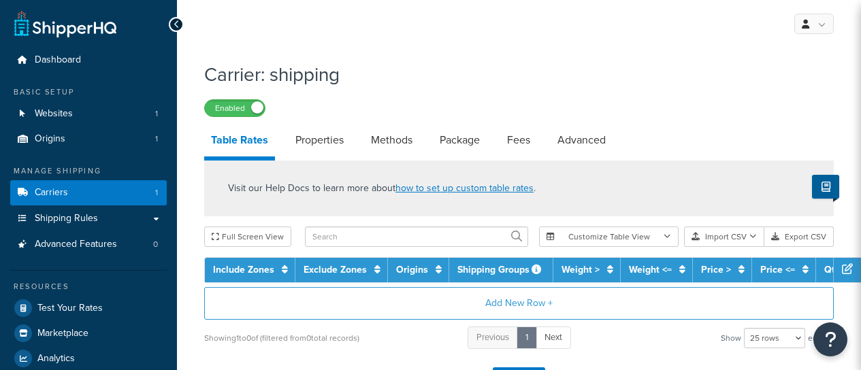
select select "25"
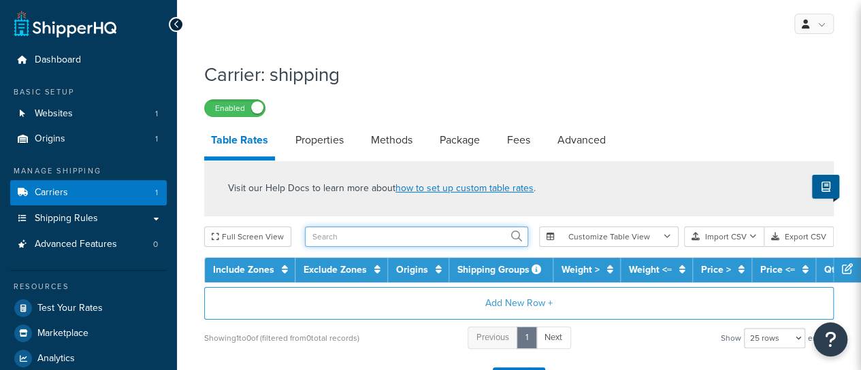
click at [376, 237] on input "text" at bounding box center [416, 237] width 223 height 20
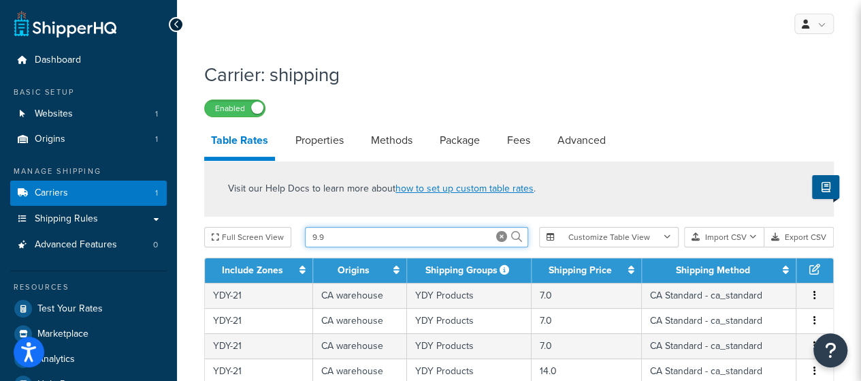
type input "9.9"
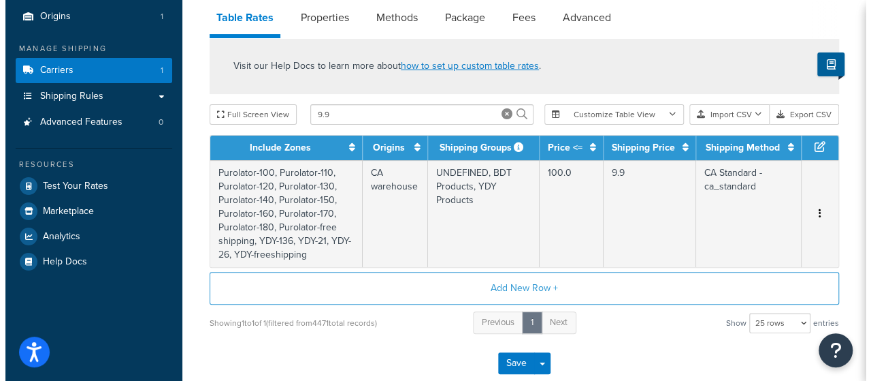
scroll to position [136, 0]
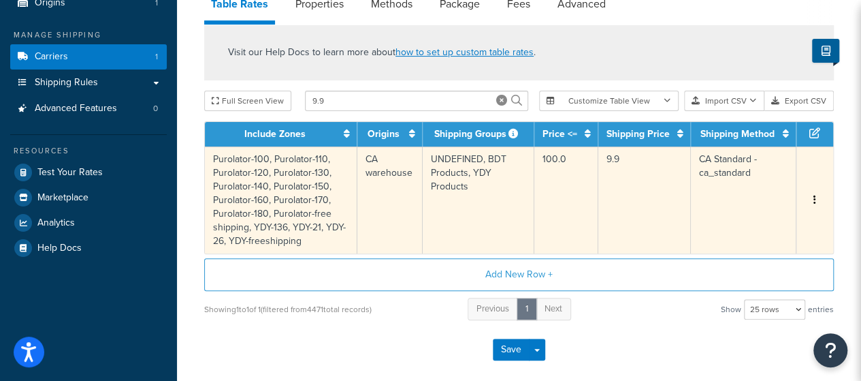
click at [815, 199] on icon "button" at bounding box center [814, 200] width 3 height 10
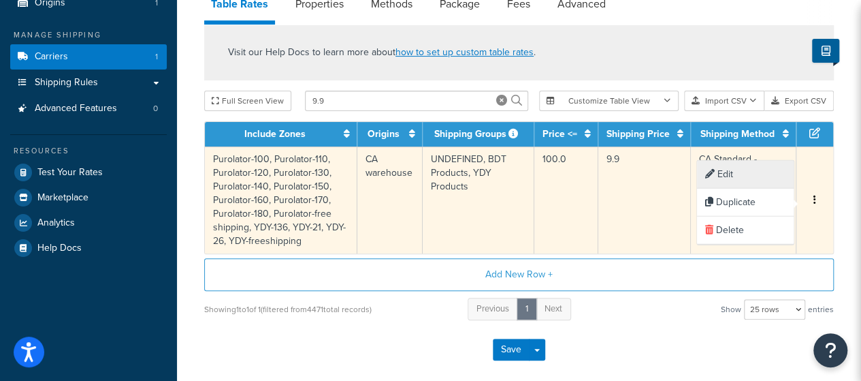
click at [738, 178] on div "Edit" at bounding box center [745, 175] width 97 height 28
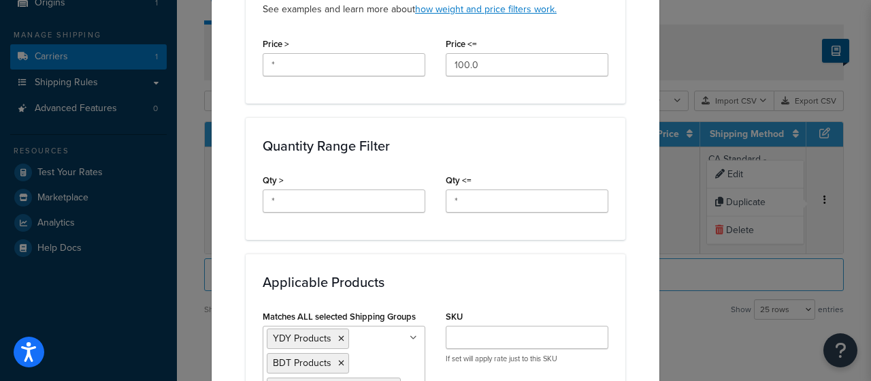
scroll to position [953, 0]
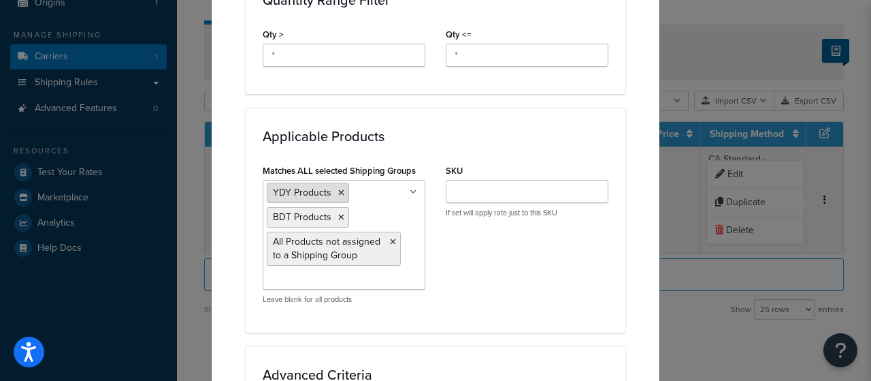
click at [338, 189] on icon at bounding box center [341, 193] width 6 height 8
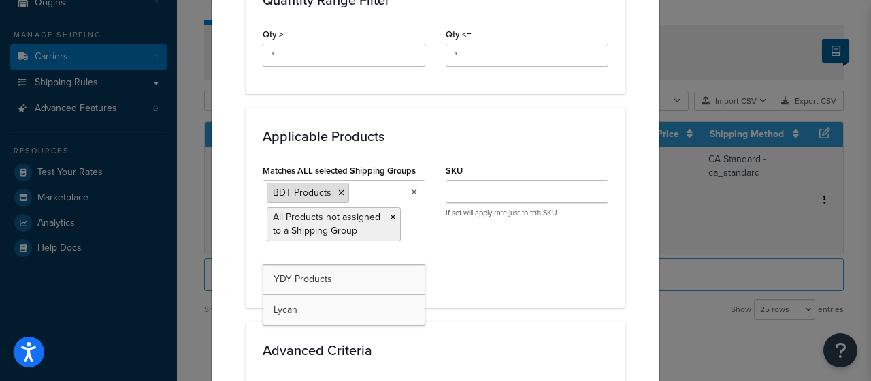
click at [338, 189] on icon at bounding box center [341, 193] width 6 height 8
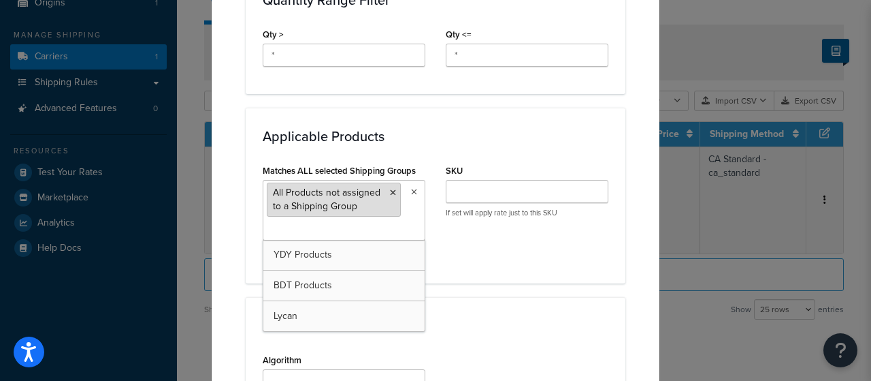
click at [390, 189] on icon at bounding box center [393, 193] width 6 height 8
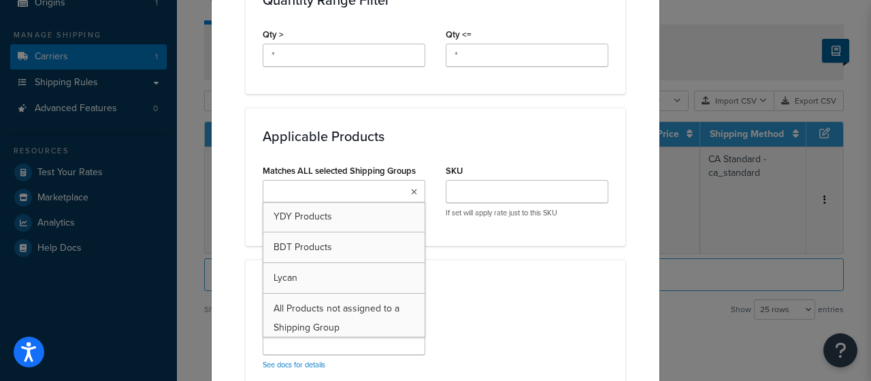
click at [462, 229] on div "Applicable Products Matches ALL selected Shipping Groups YDY Products BDT Produ…" at bounding box center [436, 177] width 380 height 138
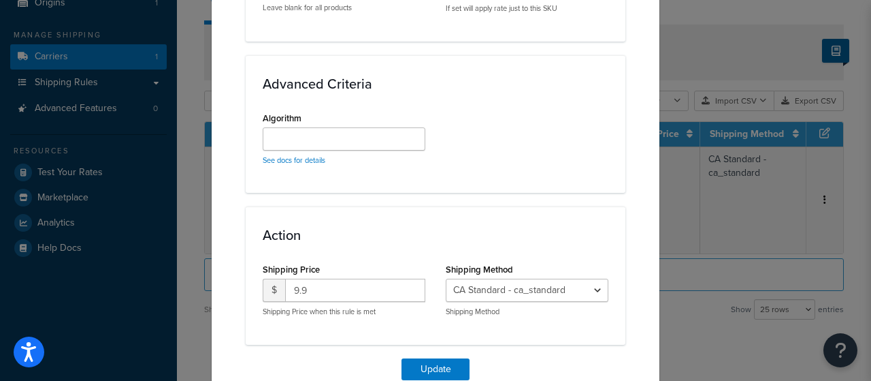
scroll to position [1212, 0]
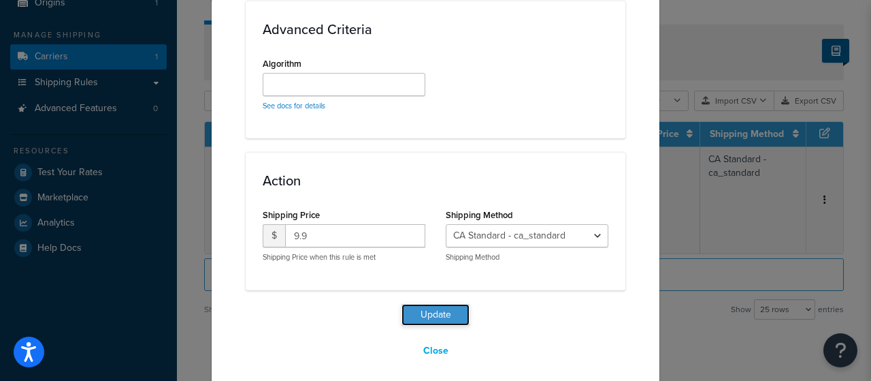
click at [432, 308] on button "Update" at bounding box center [436, 315] width 68 height 22
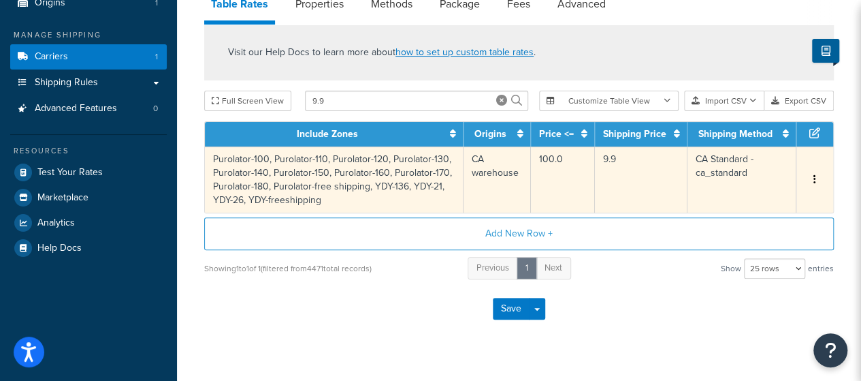
click at [814, 182] on icon "button" at bounding box center [814, 179] width 3 height 10
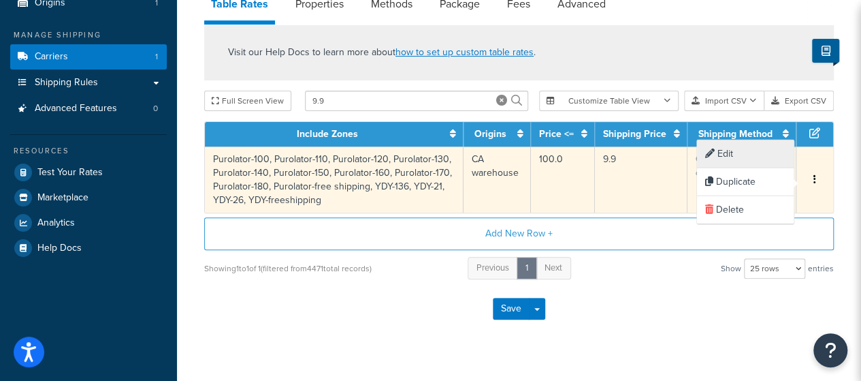
click at [746, 155] on div "Edit" at bounding box center [745, 154] width 97 height 28
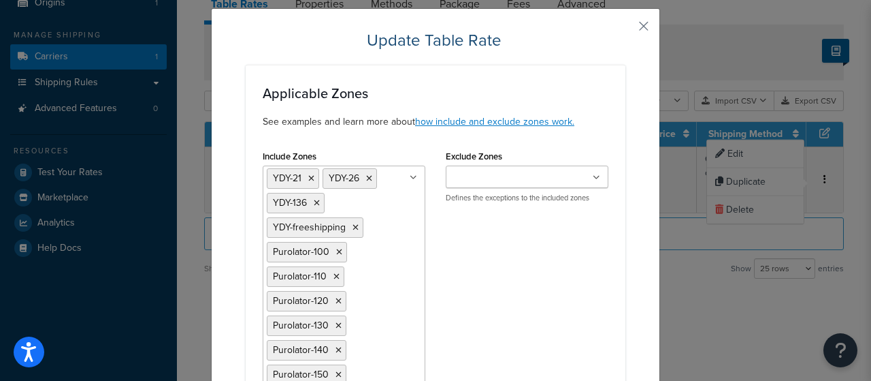
scroll to position [0, 0]
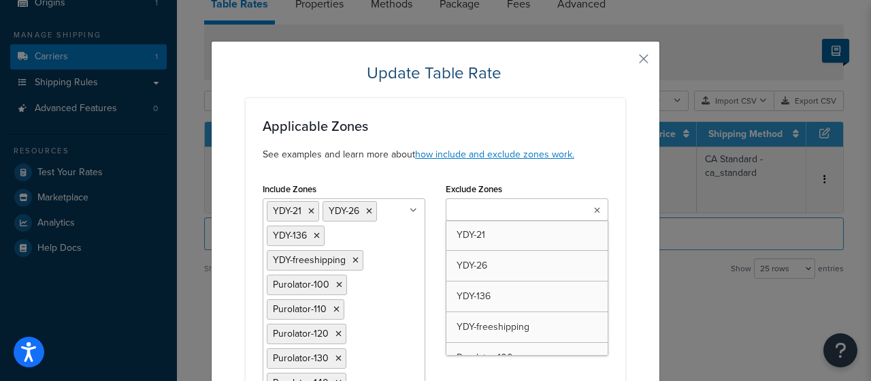
click at [472, 215] on input "Exclude Zones" at bounding box center [510, 210] width 120 height 15
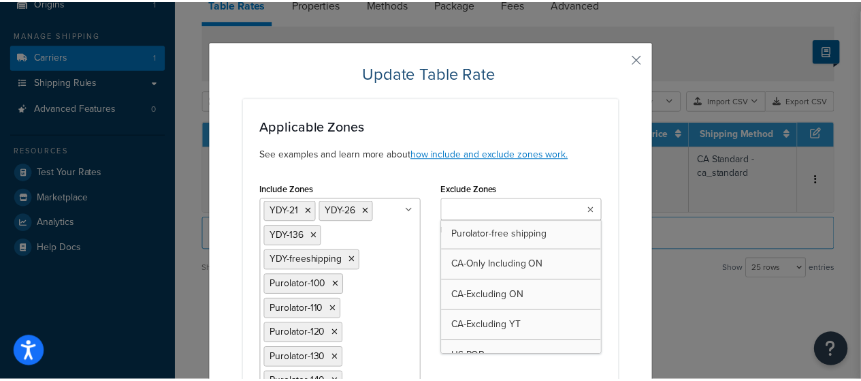
scroll to position [411, 0]
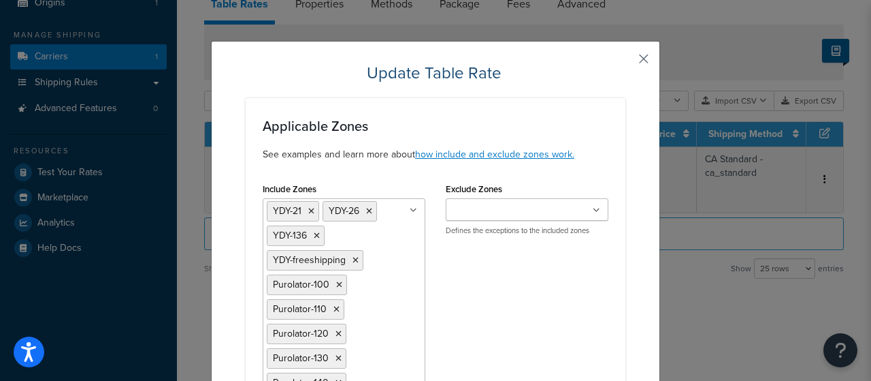
click at [626, 62] on button "button" at bounding box center [623, 63] width 3 height 3
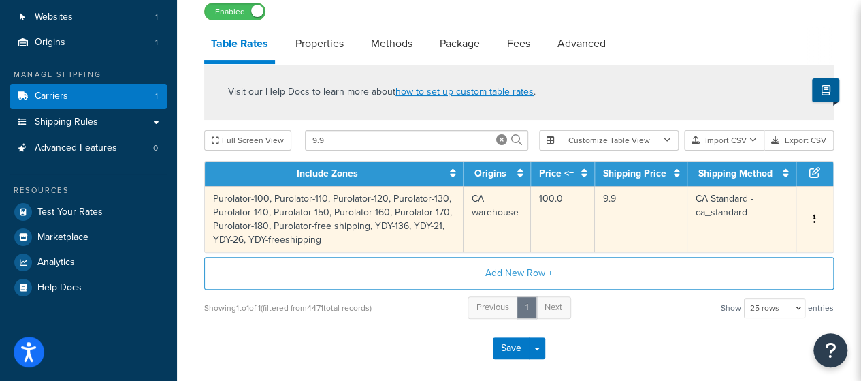
scroll to position [68, 0]
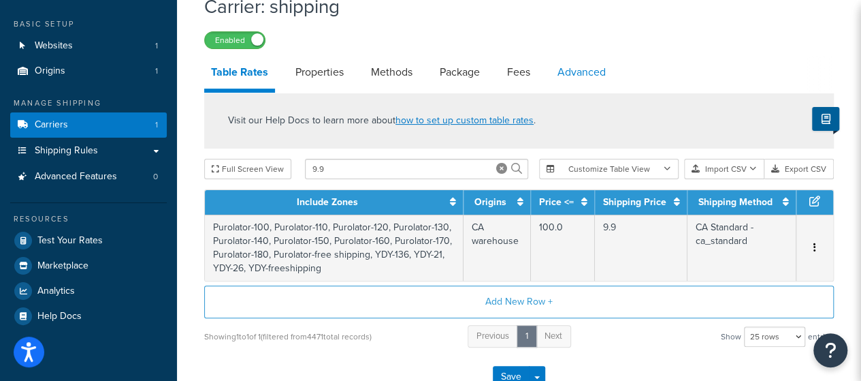
click at [562, 76] on link "Advanced" at bounding box center [582, 72] width 62 height 33
select select "false"
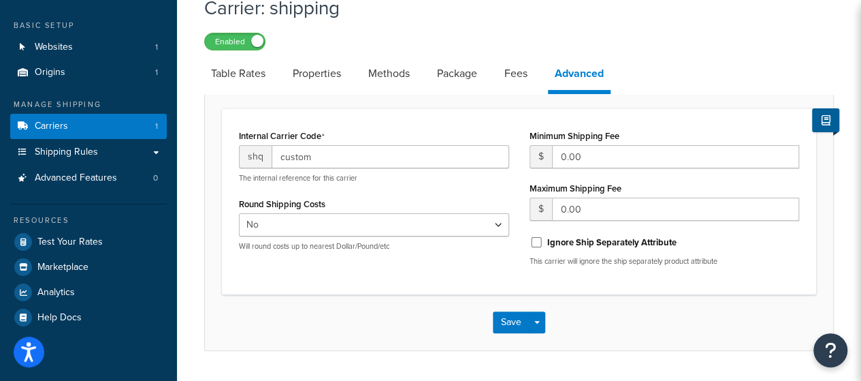
scroll to position [37, 0]
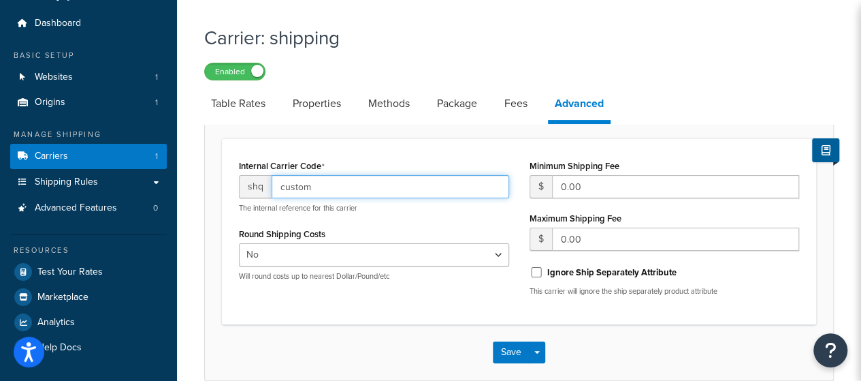
click at [469, 194] on input "custom" at bounding box center [391, 186] width 238 height 23
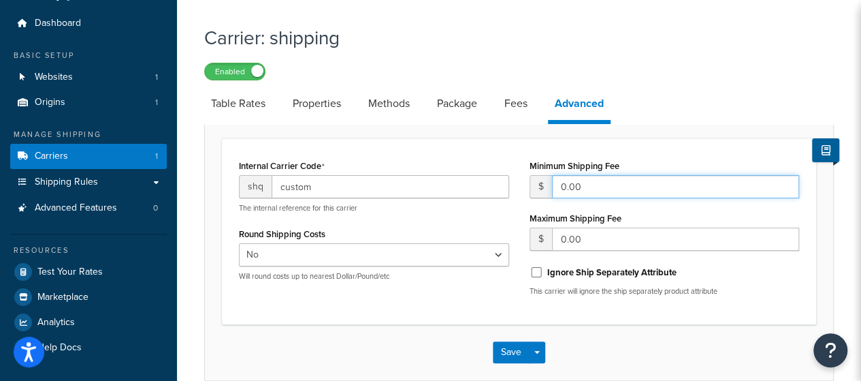
click at [609, 195] on input "0.00" at bounding box center [676, 186] width 248 height 23
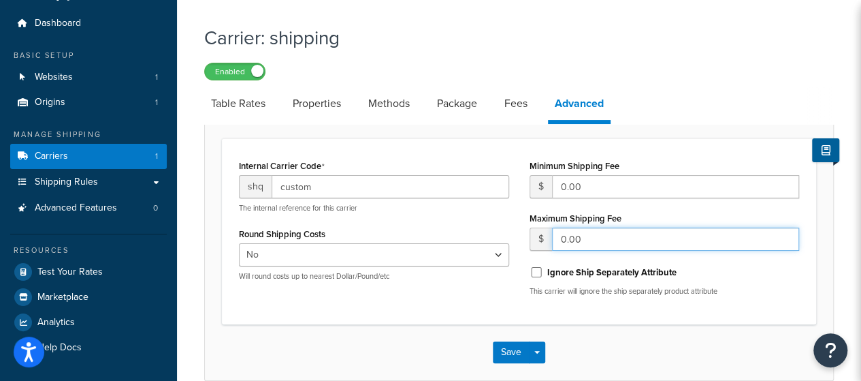
click at [603, 240] on input "0.00" at bounding box center [676, 238] width 248 height 23
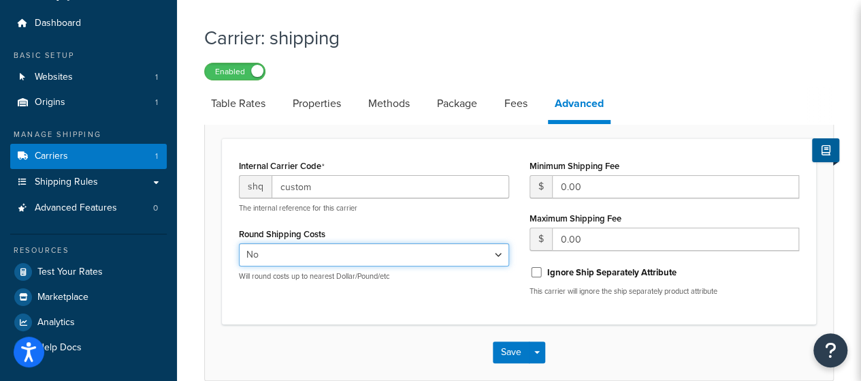
click at [378, 248] on select "Yes No" at bounding box center [374, 254] width 270 height 23
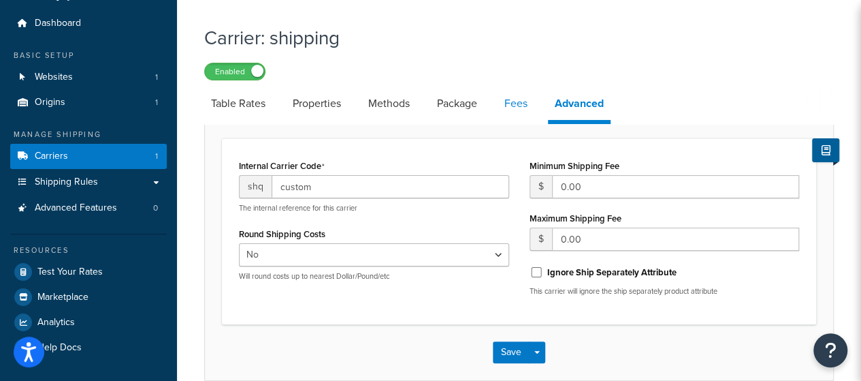
click at [514, 109] on link "Fees" at bounding box center [516, 103] width 37 height 33
select select "AFTER"
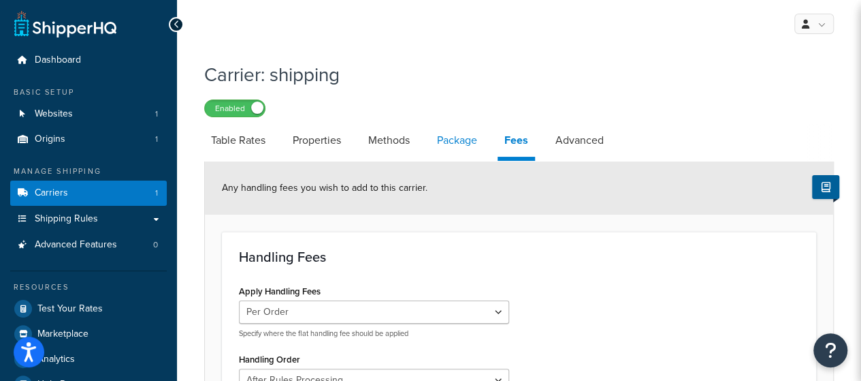
click at [449, 138] on link "Package" at bounding box center [457, 140] width 54 height 33
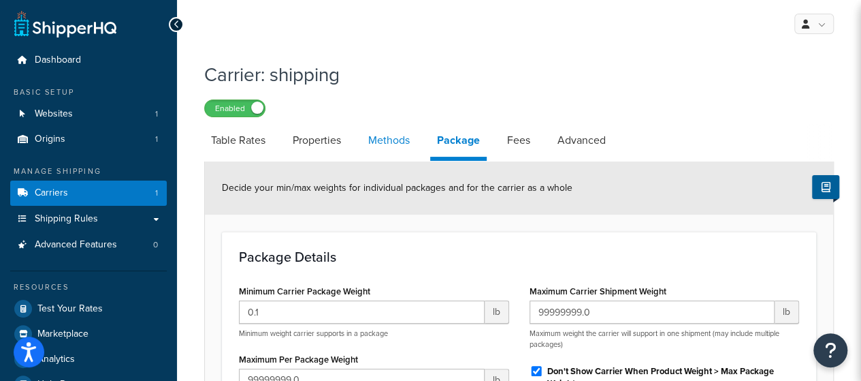
click at [393, 142] on link "Methods" at bounding box center [388, 140] width 55 height 33
select select "25"
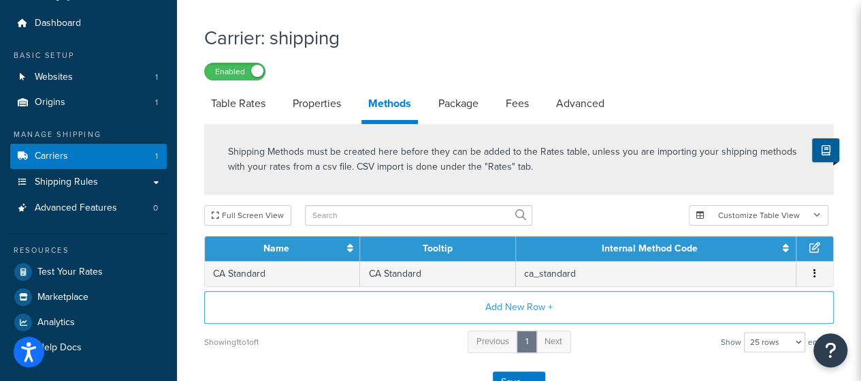
scroll to position [68, 0]
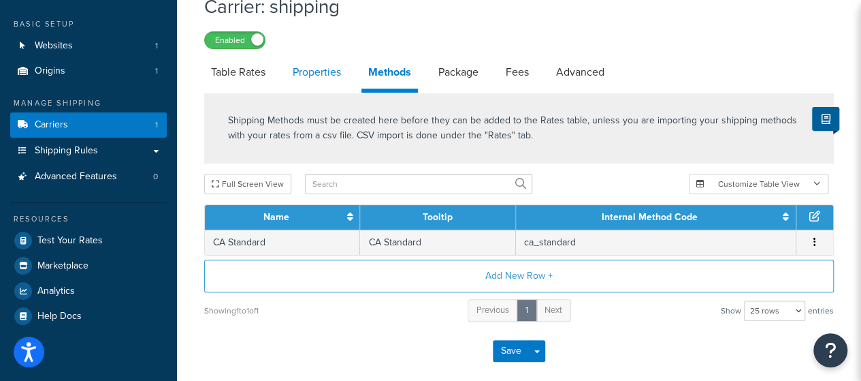
click at [318, 71] on link "Properties" at bounding box center [317, 72] width 62 height 33
select select "PERSKU"
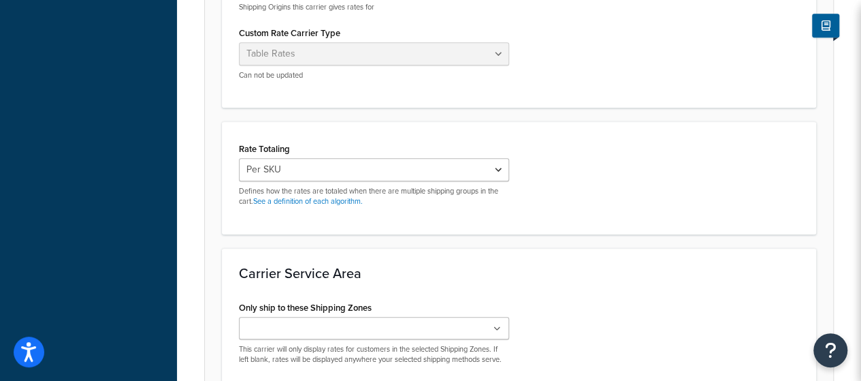
scroll to position [408, 0]
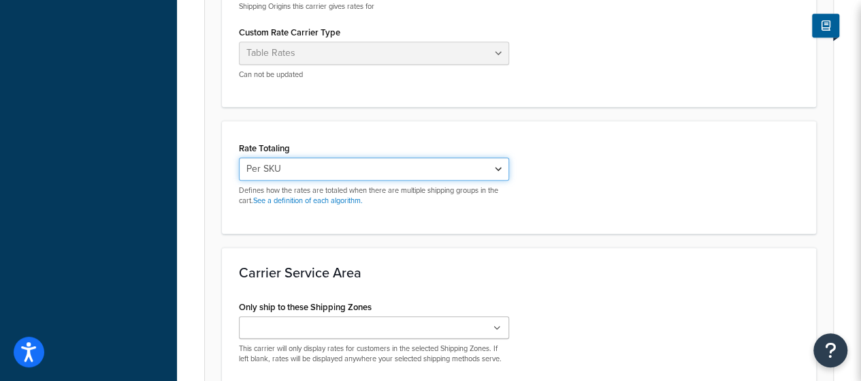
click at [494, 169] on select "Cumulative Highest Per Item Per SKU" at bounding box center [374, 168] width 270 height 23
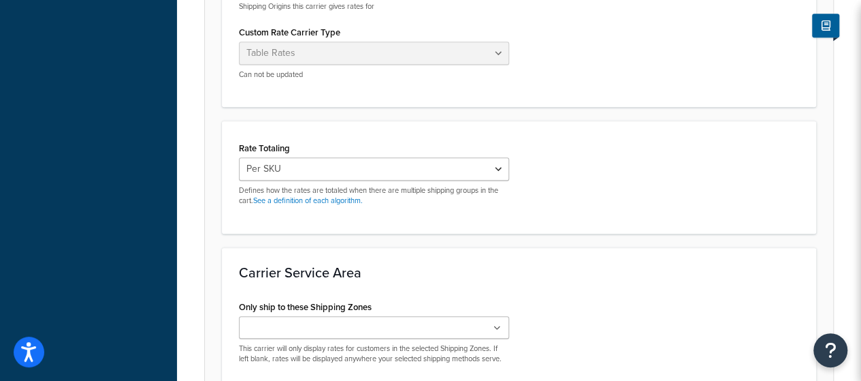
click at [549, 144] on div "Rate Totaling Cumulative Highest Per Item Per SKU Defines how the rates are tot…" at bounding box center [519, 177] width 581 height 78
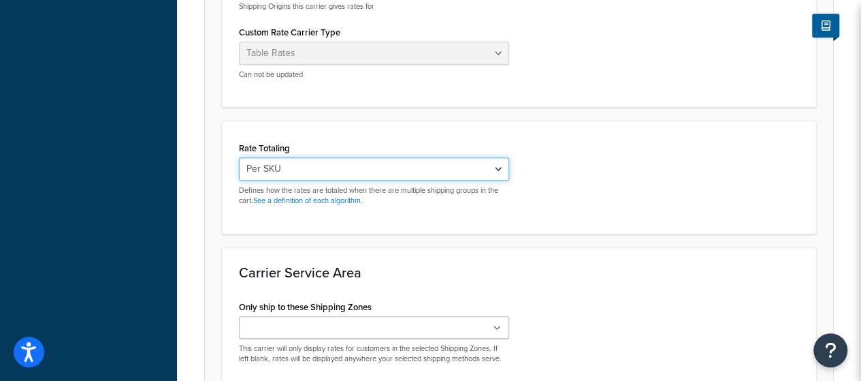
click at [491, 170] on select "Cumulative Highest Per Item Per SKU" at bounding box center [374, 168] width 270 height 23
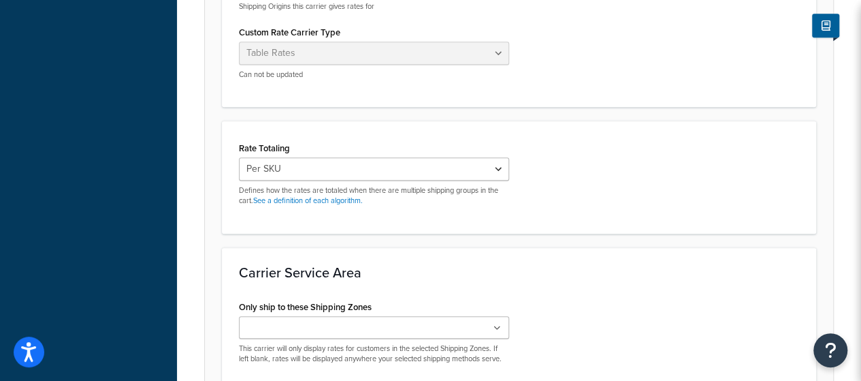
click at [567, 204] on div "Rate Totaling Cumulative Highest Per Item Per SKU Defines how the rates are tot…" at bounding box center [519, 177] width 581 height 78
click at [332, 201] on link "See a definition of each algorithm." at bounding box center [308, 200] width 110 height 11
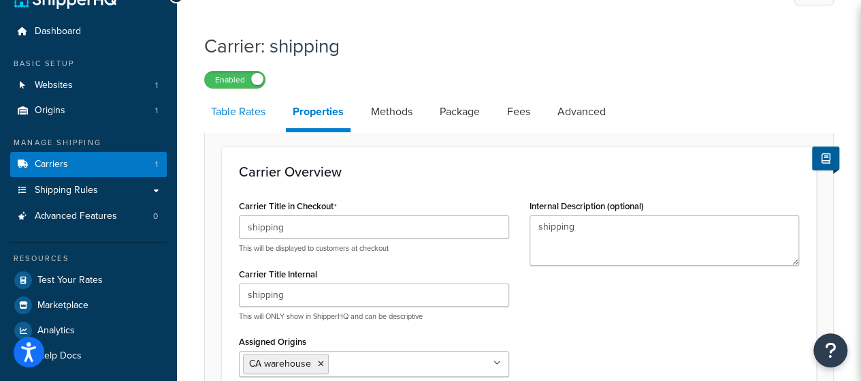
scroll to position [0, 0]
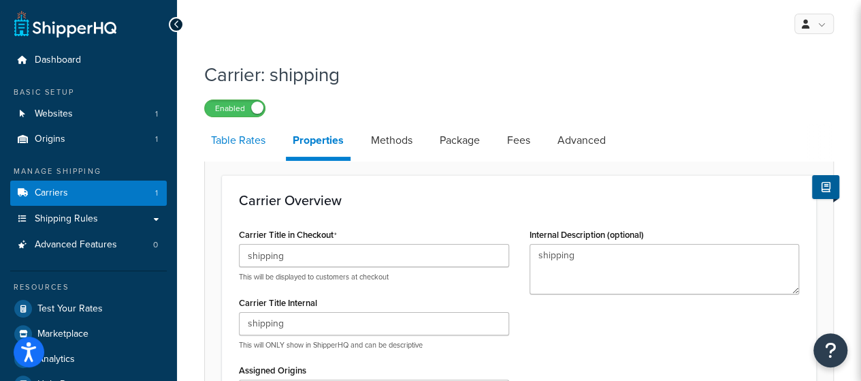
click at [249, 141] on link "Table Rates" at bounding box center [238, 140] width 68 height 33
select select "25"
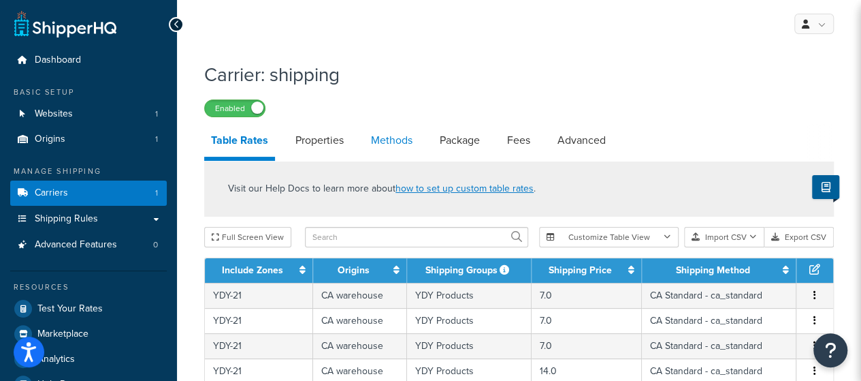
click at [395, 143] on link "Methods" at bounding box center [391, 140] width 55 height 33
select select "25"
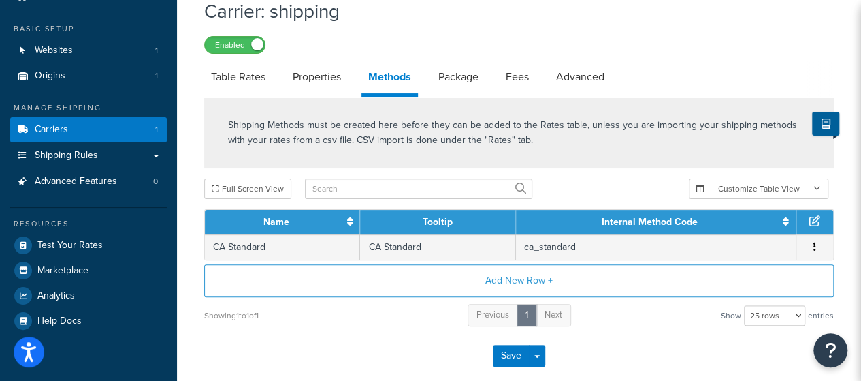
scroll to position [109, 0]
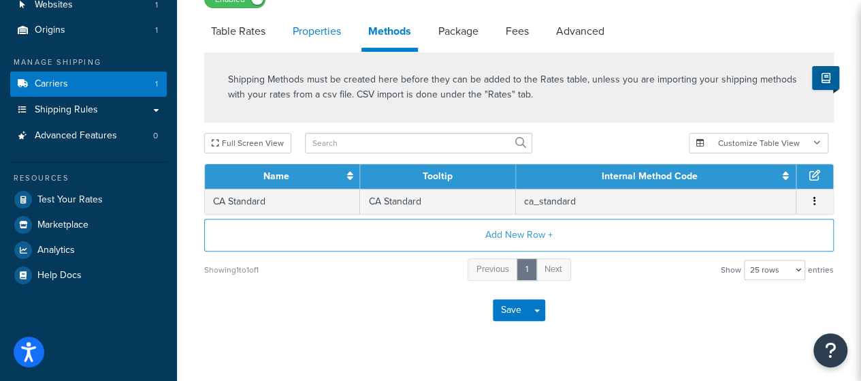
click at [325, 37] on link "Properties" at bounding box center [317, 31] width 62 height 33
select select "PERSKU"
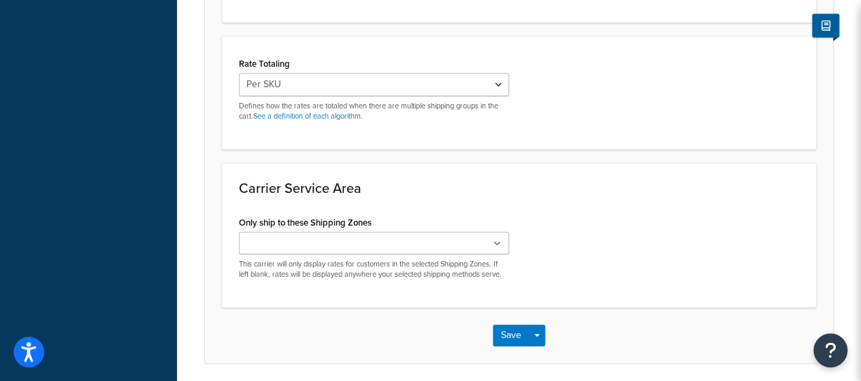
scroll to position [406, 0]
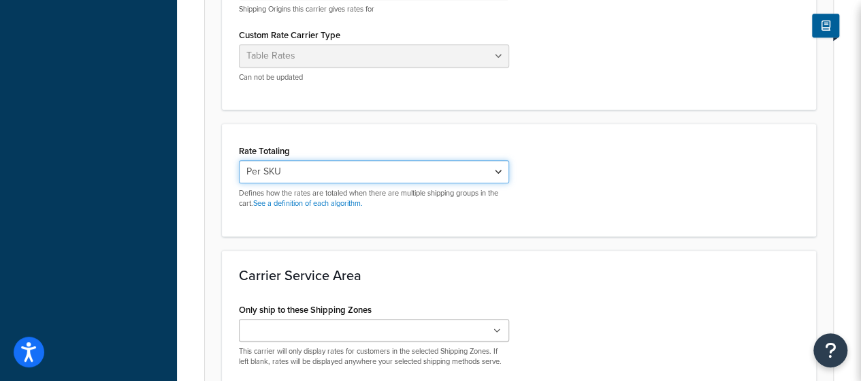
click at [395, 167] on select "Cumulative Highest Per Item Per SKU" at bounding box center [374, 171] width 270 height 23
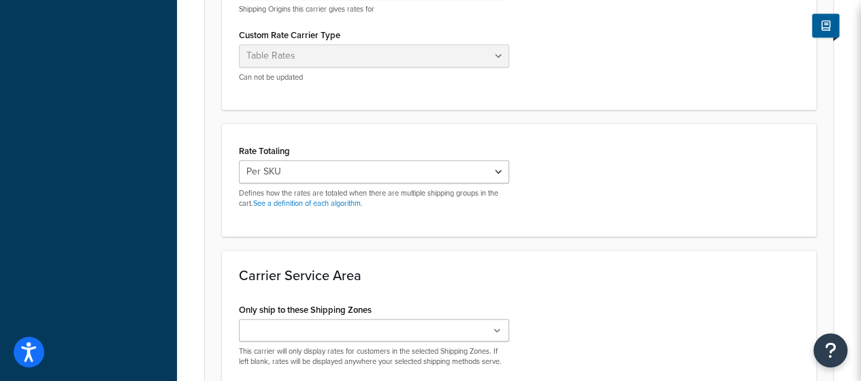
click at [563, 163] on div "Rate Totaling Cumulative Highest Per Item Per SKU Defines how the rates are tot…" at bounding box center [519, 180] width 581 height 78
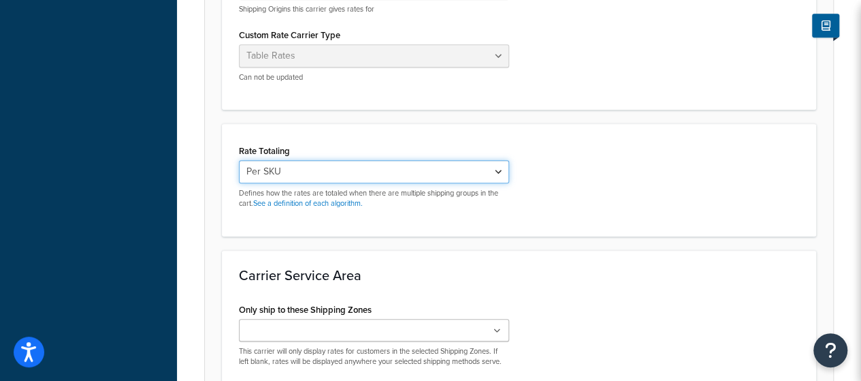
click at [345, 168] on select "Cumulative Highest Per Item Per SKU" at bounding box center [374, 171] width 270 height 23
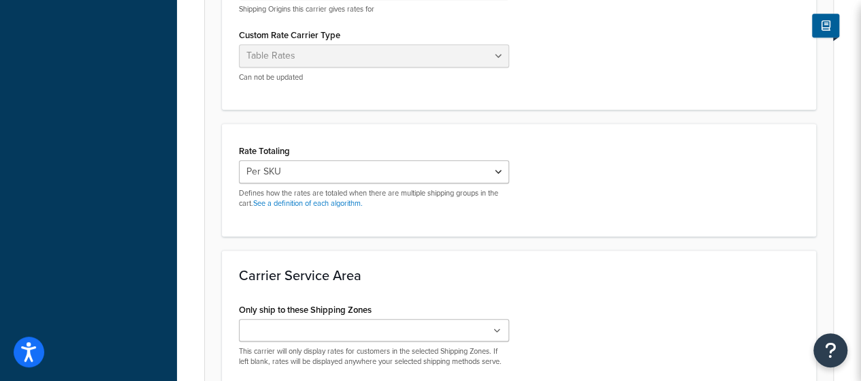
click at [547, 161] on div "Rate Totaling Cumulative Highest Per Item Per SKU Defines how the rates are tot…" at bounding box center [519, 180] width 581 height 78
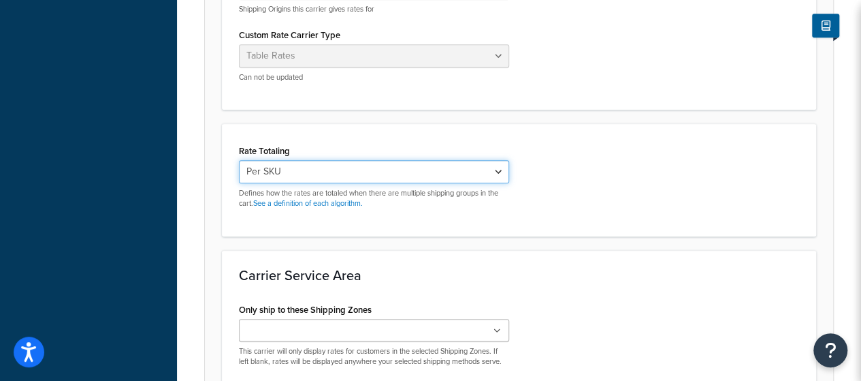
click at [346, 167] on select "Cumulative Highest Per Item Per SKU" at bounding box center [374, 171] width 270 height 23
click at [423, 174] on select "Cumulative Highest Per Item Per SKU" at bounding box center [374, 171] width 270 height 23
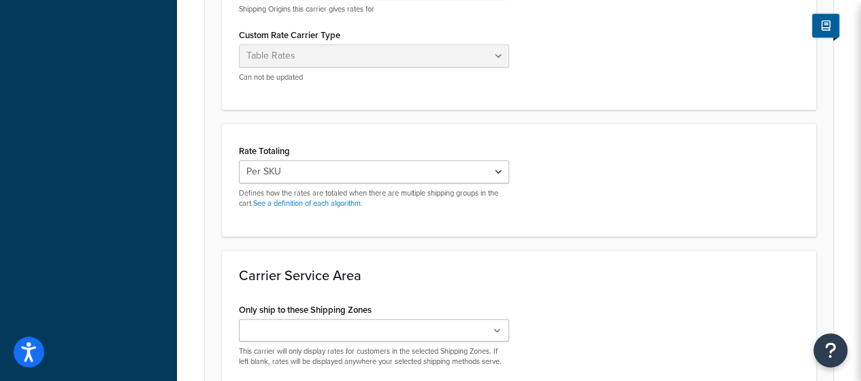
click at [570, 188] on div "Rate Totaling Cumulative Highest Per Item Per SKU Defines how the rates are tot…" at bounding box center [519, 180] width 581 height 78
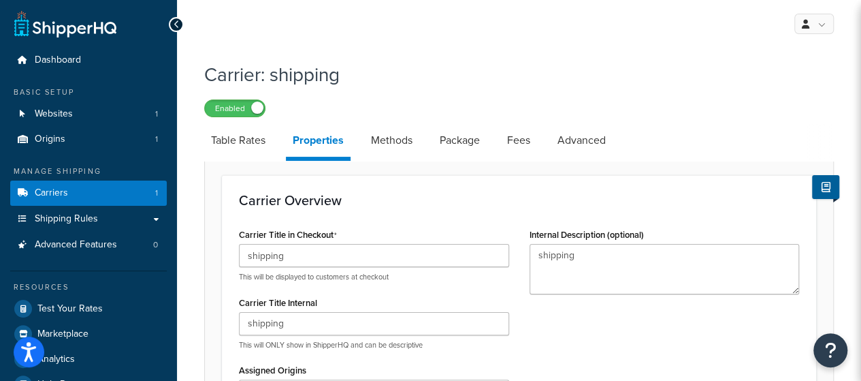
scroll to position [0, 0]
click at [251, 143] on link "Table Rates" at bounding box center [238, 140] width 68 height 33
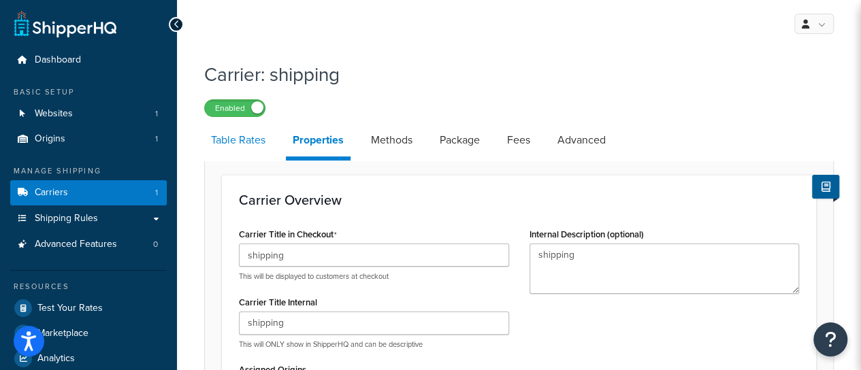
select select "25"
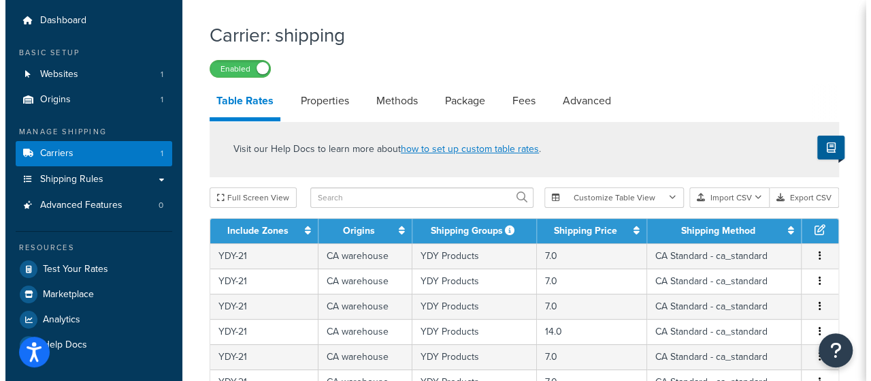
scroll to position [68, 0]
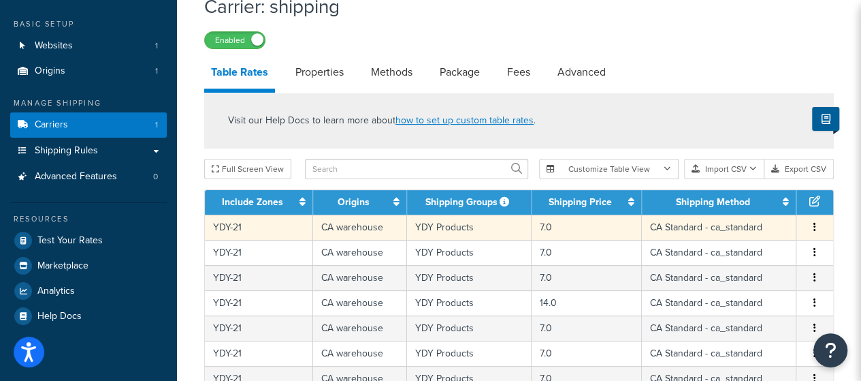
click at [821, 226] on span "Edit Duplicate Delete" at bounding box center [815, 227] width 20 height 15
click at [813, 226] on icon "button" at bounding box center [814, 227] width 3 height 10
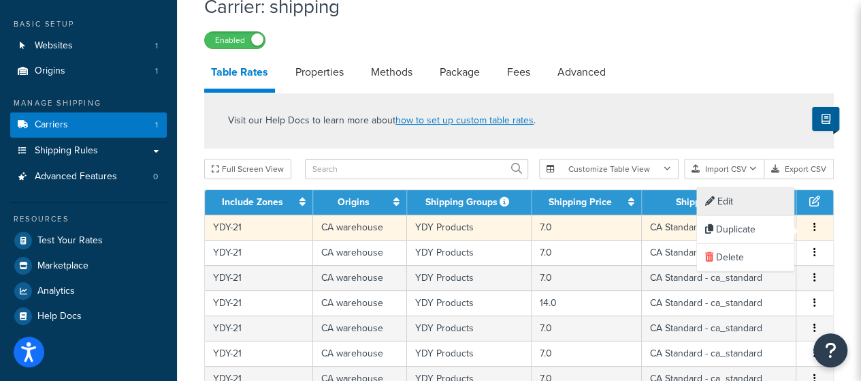
click at [758, 197] on div "Edit" at bounding box center [745, 202] width 97 height 28
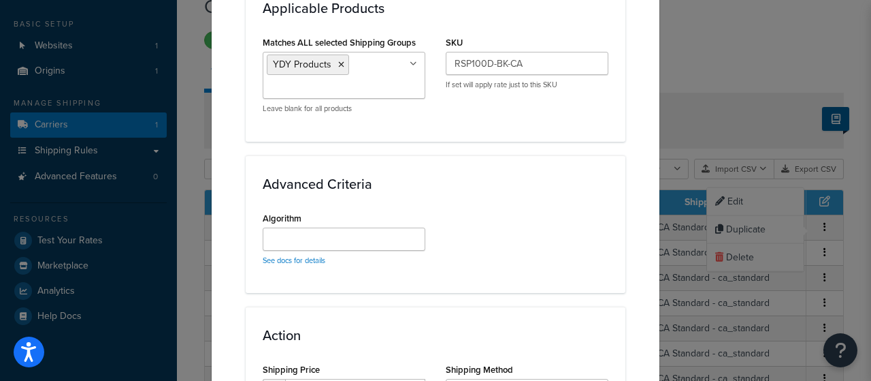
scroll to position [817, 0]
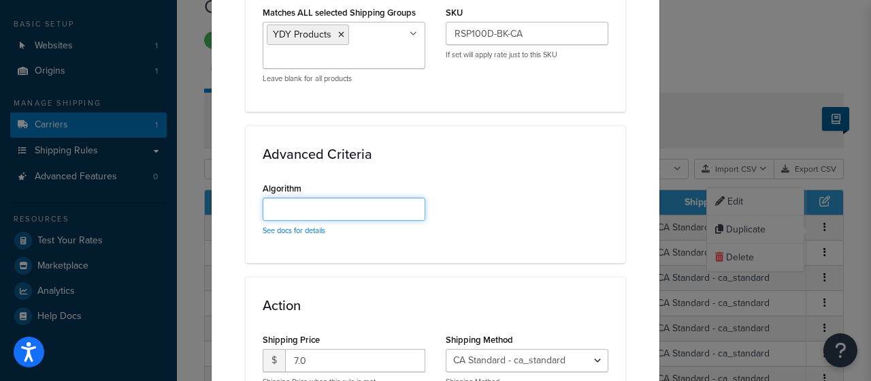
click at [346, 205] on input "Algorithm" at bounding box center [344, 208] width 163 height 23
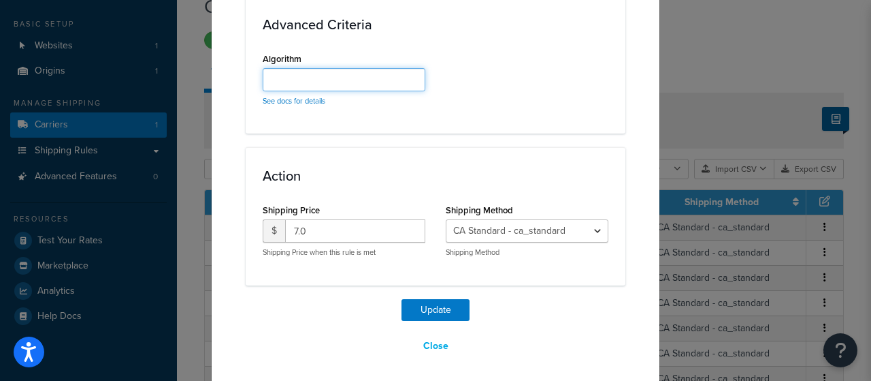
scroll to position [878, 0]
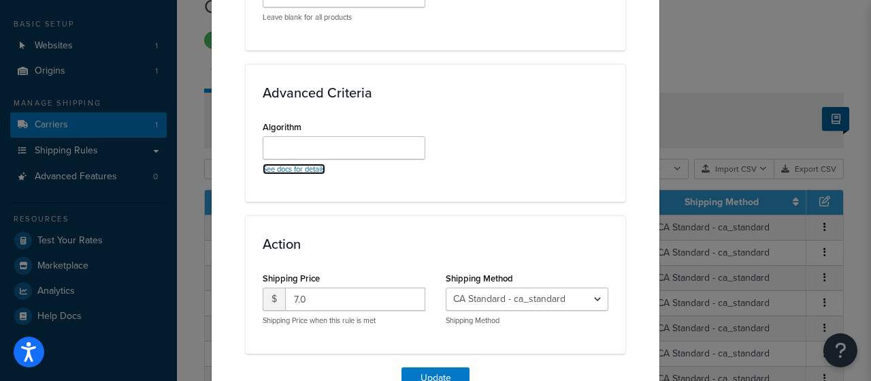
click at [311, 169] on link "See docs for details" at bounding box center [294, 168] width 63 height 11
